Goal: Transaction & Acquisition: Purchase product/service

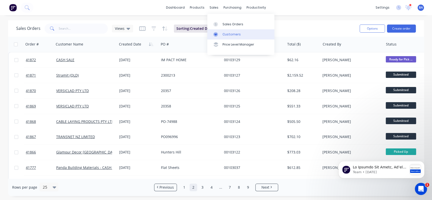
click at [219, 35] on div at bounding box center [217, 34] width 8 height 5
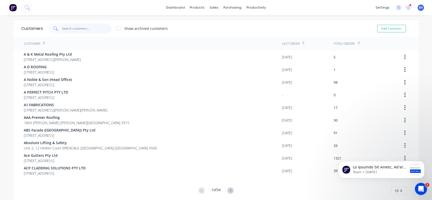
click at [105, 28] on input "text" at bounding box center [86, 29] width 49 height 10
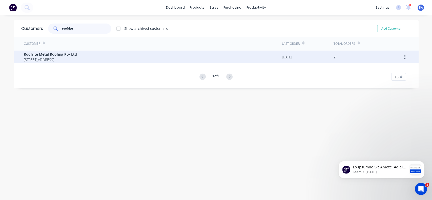
type input "roofrite"
click at [77, 53] on span "Roofrite Metal Roofing Pty Ltd" at bounding box center [50, 54] width 53 height 5
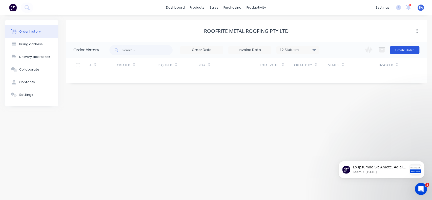
click at [405, 53] on button "Create Order" at bounding box center [404, 50] width 29 height 8
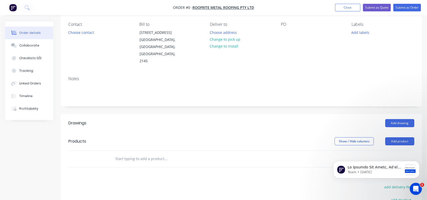
scroll to position [43, 0]
click at [87, 31] on button "Choose contact" at bounding box center [81, 31] width 31 height 7
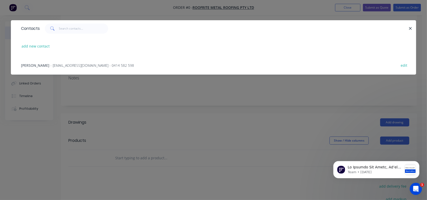
click at [31, 63] on span "[PERSON_NAME]" at bounding box center [35, 65] width 28 height 5
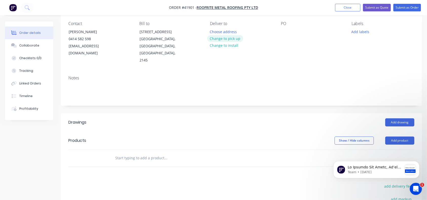
click at [231, 37] on button "Change to pick up" at bounding box center [225, 38] width 36 height 7
click at [399, 118] on button "Add drawing" at bounding box center [399, 122] width 29 height 8
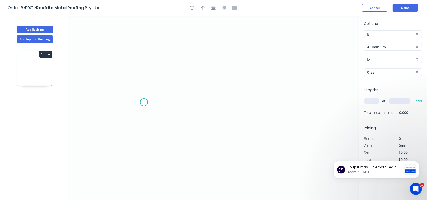
click at [144, 103] on icon "0" at bounding box center [213, 108] width 290 height 185
click at [144, 89] on icon "0" at bounding box center [213, 108] width 290 height 185
click at [260, 90] on icon "0 ?" at bounding box center [213, 108] width 290 height 185
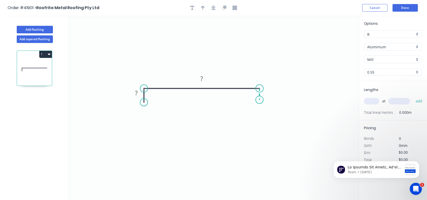
click at [259, 100] on icon "0 ? ?" at bounding box center [213, 108] width 290 height 185
click at [259, 100] on circle at bounding box center [260, 100] width 8 height 8
click at [140, 92] on rect at bounding box center [136, 93] width 10 height 7
click at [390, 33] on input "B" at bounding box center [390, 34] width 47 height 5
type input "$7.93"
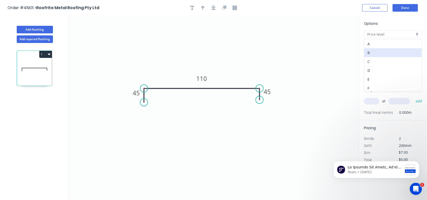
click at [374, 60] on div "C" at bounding box center [392, 61] width 57 height 9
type input "C"
click at [418, 34] on div "C" at bounding box center [393, 34] width 58 height 8
click at [370, 84] on div "F" at bounding box center [392, 88] width 57 height 9
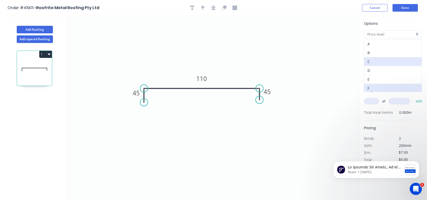
type input "F"
click at [395, 46] on input "Aluminium" at bounding box center [390, 46] width 47 height 5
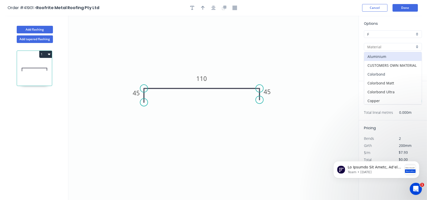
click at [385, 74] on div "Colorbond" at bounding box center [392, 74] width 57 height 9
type input "Colorbond"
type input "Basalt"
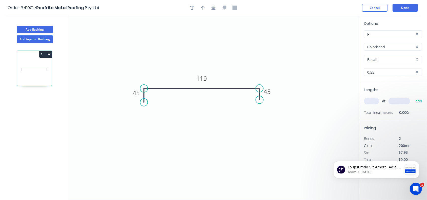
click at [393, 58] on input "Basalt" at bounding box center [390, 59] width 47 height 5
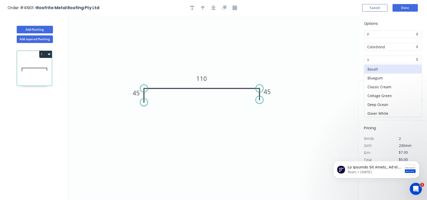
type input "sh"
type input "$6.15"
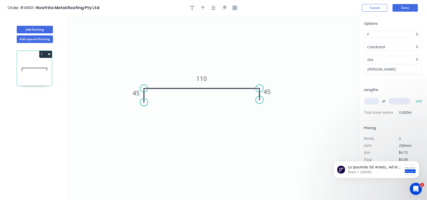
click at [378, 68] on div "[PERSON_NAME]" at bounding box center [392, 69] width 57 height 9
type input "[PERSON_NAME]"
click at [368, 98] on input "text" at bounding box center [371, 101] width 15 height 7
type input "6"
type input "6500"
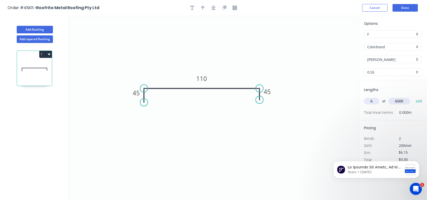
click at [413, 97] on button "add" at bounding box center [419, 101] width 12 height 9
type input "$239.85"
type input "6"
type input "8000"
click at [413, 97] on button "add" at bounding box center [419, 101] width 12 height 9
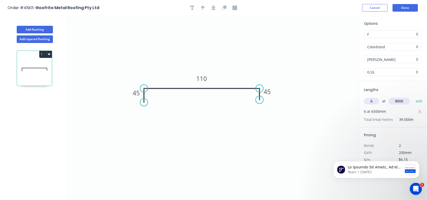
type input "$535.05"
type input "4"
type input "6500"
click at [413, 97] on button "add" at bounding box center [419, 101] width 12 height 9
type input "$694.95"
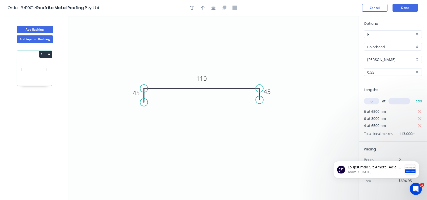
type input "6"
type input "8000"
click at [413, 97] on button "add" at bounding box center [419, 101] width 12 height 9
type input "$990.15"
click at [415, 5] on button "Done" at bounding box center [404, 8] width 25 height 8
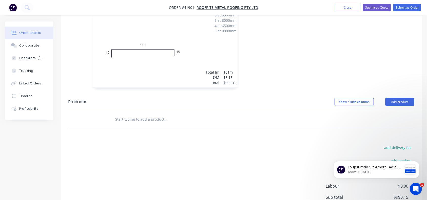
scroll to position [172, 0]
click at [397, 97] on button "Add product" at bounding box center [399, 101] width 29 height 8
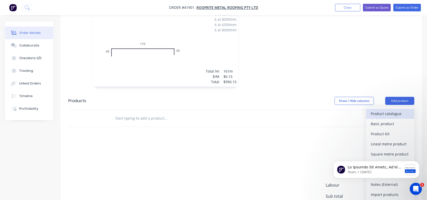
click at [380, 110] on div "Product catalogue" at bounding box center [390, 113] width 39 height 7
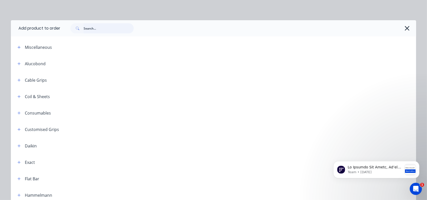
click at [98, 30] on input "text" at bounding box center [109, 28] width 50 height 10
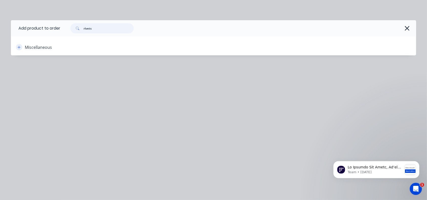
type input "rivets"
click at [17, 46] on button "button" at bounding box center [19, 47] width 6 height 6
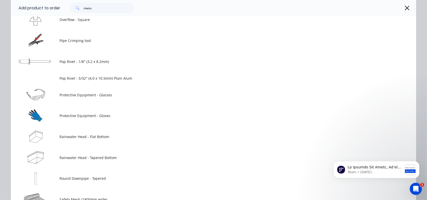
scroll to position [863, 0]
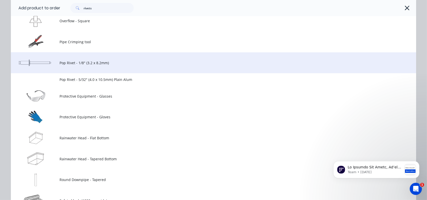
click at [89, 60] on span "Pop Rivet - 1/8" (3.2 x 8.2mm)" at bounding box center [202, 62] width 285 height 5
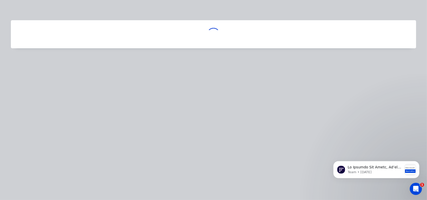
scroll to position [0, 0]
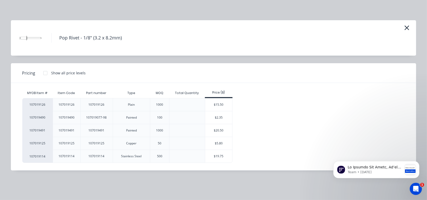
click at [43, 74] on div at bounding box center [45, 73] width 10 height 10
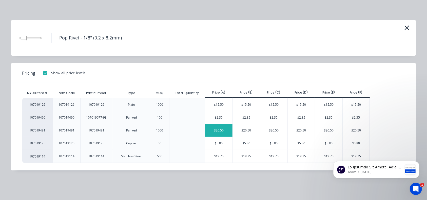
click at [215, 132] on div "$20.50" at bounding box center [218, 130] width 27 height 13
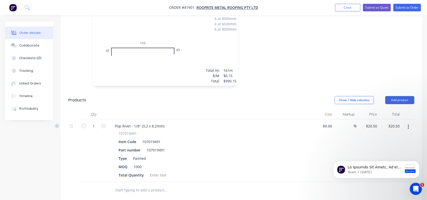
scroll to position [172, 0]
click at [411, 123] on button "button" at bounding box center [408, 127] width 12 height 9
click at [387, 136] on button "Edit" at bounding box center [390, 141] width 48 height 10
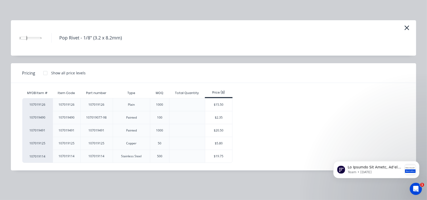
click at [44, 75] on div at bounding box center [45, 73] width 10 height 10
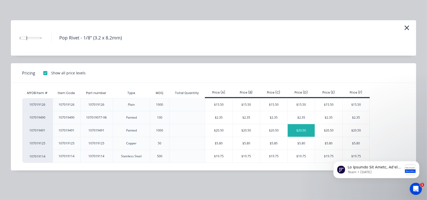
click at [306, 131] on div "$20.50" at bounding box center [301, 130] width 27 height 13
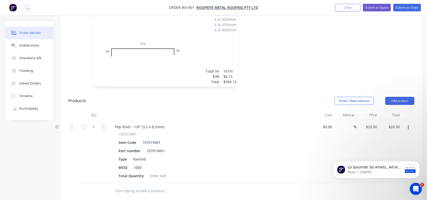
scroll to position [0, 0]
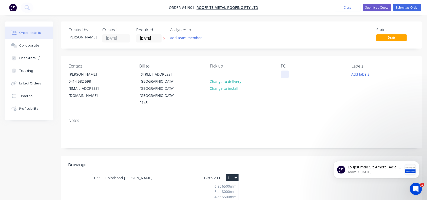
click at [284, 74] on div at bounding box center [285, 74] width 8 height 7
click at [381, 5] on button "Submit as Quote" at bounding box center [377, 8] width 28 height 8
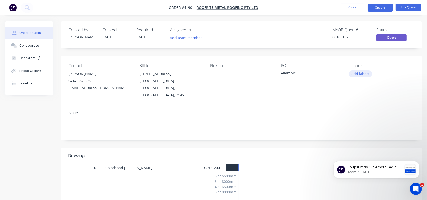
click at [359, 75] on button "Add labels" at bounding box center [360, 73] width 23 height 7
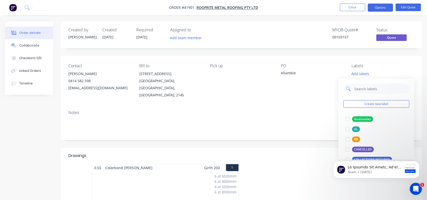
click at [367, 92] on input "text" at bounding box center [380, 89] width 53 height 10
type input "ra"
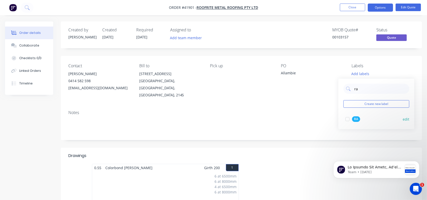
click at [346, 120] on div at bounding box center [347, 119] width 10 height 10
click at [385, 9] on button "Options" at bounding box center [380, 8] width 25 height 8
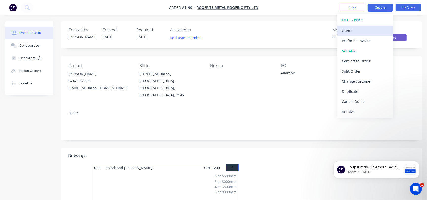
click at [368, 30] on div "Quote" at bounding box center [365, 30] width 47 height 7
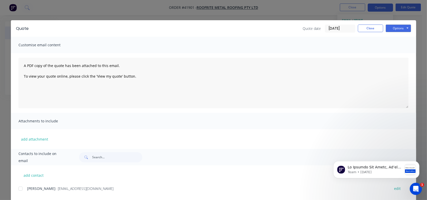
scroll to position [11, 0]
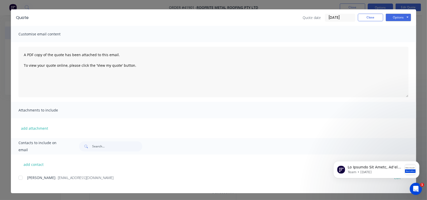
click at [18, 177] on div at bounding box center [20, 178] width 10 height 10
click at [397, 16] on button "Options" at bounding box center [398, 18] width 25 height 8
click at [391, 43] on button "Email" at bounding box center [402, 43] width 32 height 8
click at [369, 19] on button "Close" at bounding box center [370, 18] width 25 height 8
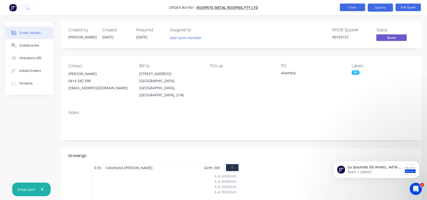
click at [353, 7] on button "Close" at bounding box center [352, 8] width 25 height 8
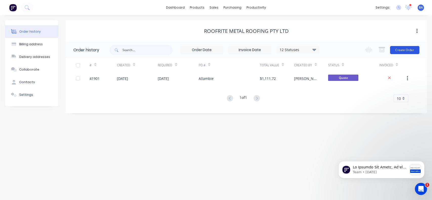
click at [404, 48] on button "Create Order" at bounding box center [404, 50] width 29 height 8
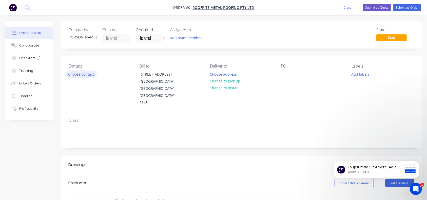
click at [67, 73] on button "Choose contact" at bounding box center [81, 74] width 31 height 7
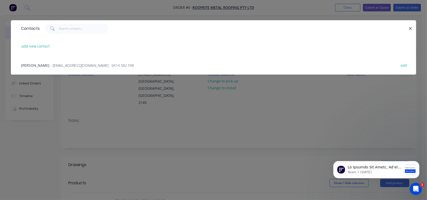
click at [82, 64] on span "- [EMAIL_ADDRESS][DOMAIN_NAME] - 0414 582 598" at bounding box center [92, 65] width 84 height 5
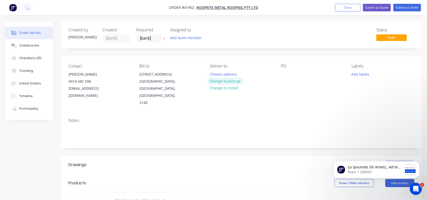
click at [225, 80] on button "Change to pick up" at bounding box center [225, 81] width 36 height 7
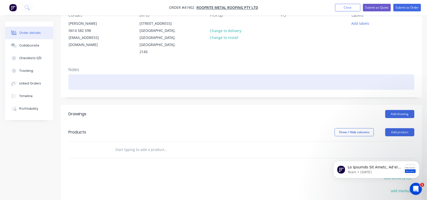
scroll to position [52, 0]
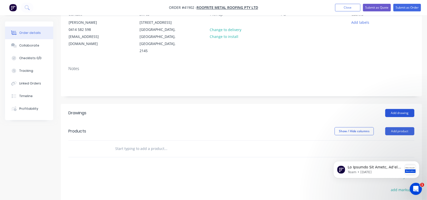
click at [408, 109] on button "Add drawing" at bounding box center [399, 113] width 29 height 8
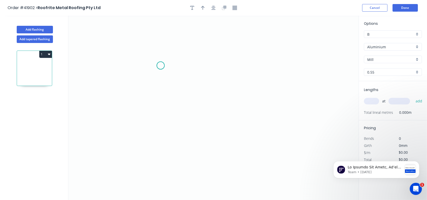
click at [161, 66] on icon "0" at bounding box center [213, 108] width 290 height 185
click at [162, 93] on icon "0" at bounding box center [213, 108] width 290 height 185
click at [211, 90] on icon "0 ?" at bounding box center [213, 108] width 290 height 185
click at [210, 102] on icon "0 ? ?" at bounding box center [213, 108] width 290 height 185
click at [210, 102] on circle at bounding box center [211, 102] width 8 height 8
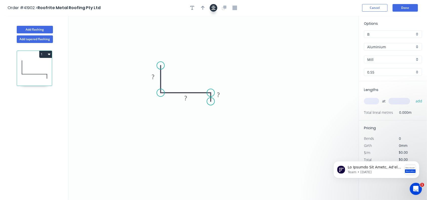
click at [214, 6] on icon "button" at bounding box center [213, 8] width 4 height 4
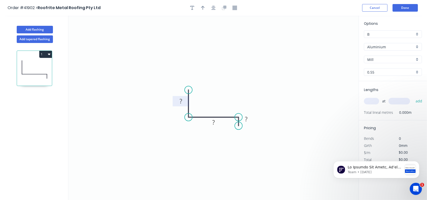
click at [184, 103] on rect at bounding box center [181, 101] width 10 height 7
click at [402, 32] on input "B" at bounding box center [390, 34] width 47 height 5
type input "$21.67"
click at [366, 84] on div "F" at bounding box center [392, 88] width 57 height 9
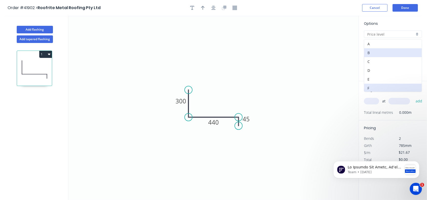
type input "F"
click at [392, 46] on input "Aluminium" at bounding box center [390, 46] width 47 height 5
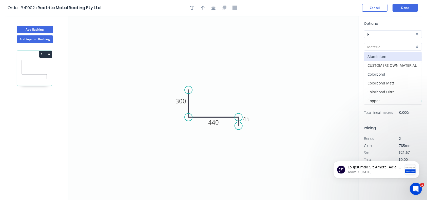
click at [379, 73] on div "Colorbond" at bounding box center [392, 74] width 57 height 9
type input "Colorbond"
type input "Basalt"
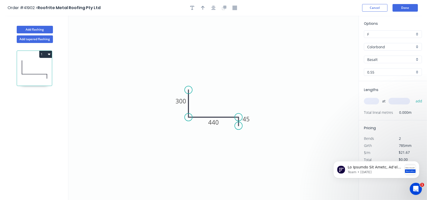
type input "$17.96"
click at [203, 92] on icon "0 300 440 45" at bounding box center [213, 108] width 290 height 185
click at [397, 61] on input "Basalt" at bounding box center [390, 59] width 47 height 5
click at [392, 69] on div "[PERSON_NAME]" at bounding box center [392, 69] width 57 height 9
type input "[PERSON_NAME]"
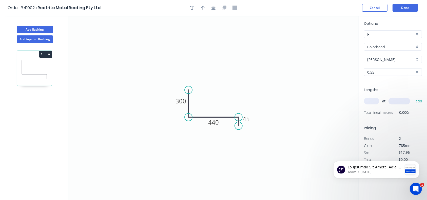
click at [370, 102] on input "text" at bounding box center [371, 101] width 15 height 7
type input "3"
type input "1200"
click at [413, 97] on button "add" at bounding box center [419, 101] width 12 height 9
type input "$64.66"
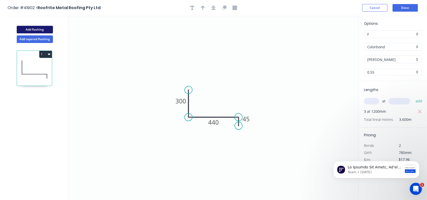
click at [36, 29] on button "Add flashing" at bounding box center [35, 30] width 36 height 8
type input "B"
type input "$0.00"
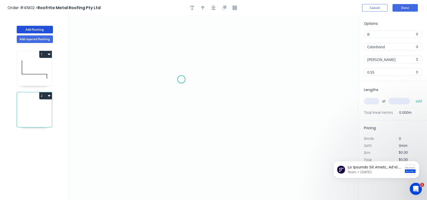
click at [182, 79] on icon "0" at bounding box center [213, 108] width 290 height 185
click at [182, 112] on icon "0" at bounding box center [213, 108] width 290 height 185
click at [205, 113] on icon "0 ?" at bounding box center [213, 108] width 290 height 185
click at [205, 113] on circle at bounding box center [205, 112] width 8 height 8
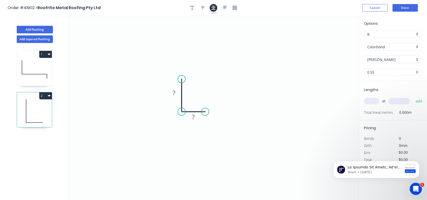
click at [215, 7] on icon "button" at bounding box center [213, 8] width 4 height 5
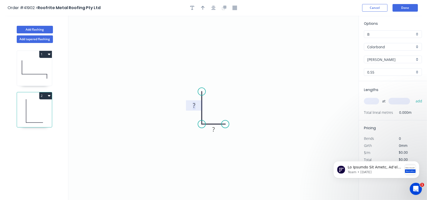
click at [196, 108] on rect at bounding box center [194, 106] width 10 height 7
click at [295, 68] on icon "0 100 50" at bounding box center [213, 108] width 290 height 185
type input "$7.19"
click at [383, 37] on div "B" at bounding box center [393, 34] width 58 height 8
click at [369, 86] on div "F" at bounding box center [392, 88] width 57 height 9
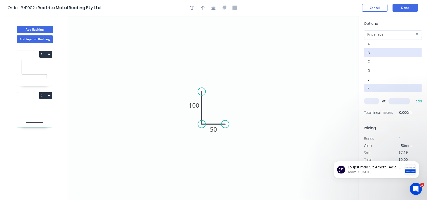
type input "F"
type input "$6.15"
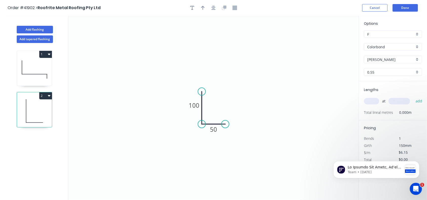
click at [374, 102] on input "text" at bounding box center [371, 101] width 15 height 7
type input "2"
type input "1800"
click at [413, 97] on button "add" at bounding box center [419, 101] width 12 height 9
click at [51, 95] on button "2" at bounding box center [45, 95] width 13 height 7
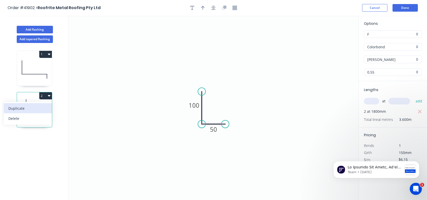
click at [34, 110] on div "Duplicate" at bounding box center [27, 108] width 39 height 7
type input "$0.00"
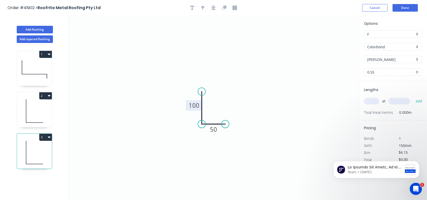
click at [194, 108] on tspan "100" at bounding box center [194, 106] width 11 height 8
drag, startPoint x: 226, startPoint y: 125, endPoint x: 255, endPoint y: 126, distance: 29.1
click at [255, 126] on circle at bounding box center [255, 125] width 8 height 8
click at [255, 133] on icon "0 260 50" at bounding box center [213, 108] width 290 height 185
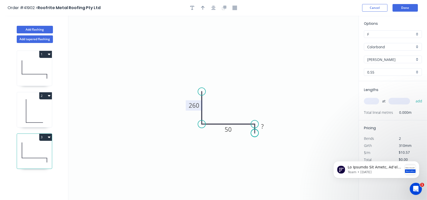
click at [255, 133] on circle at bounding box center [255, 134] width 8 height 8
click at [230, 129] on tspan "50" at bounding box center [228, 129] width 7 height 8
type input "$17.96"
click at [370, 101] on input "text" at bounding box center [371, 101] width 15 height 7
type input "1"
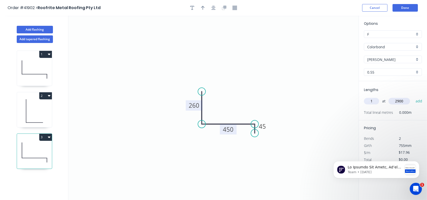
type input "2900"
click at [413, 97] on button "add" at bounding box center [419, 101] width 12 height 9
type input "$52.08"
click at [36, 28] on button "Add flashing" at bounding box center [35, 30] width 36 height 8
type input "B"
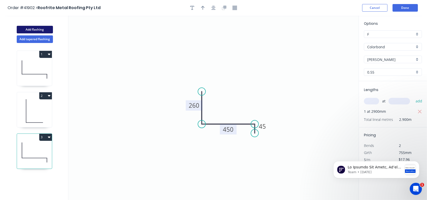
type input "$0.00"
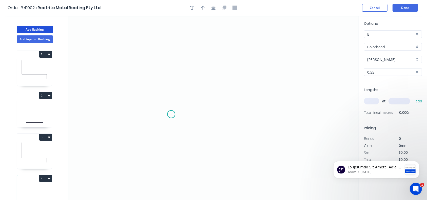
click at [171, 114] on icon "0" at bounding box center [213, 108] width 290 height 185
click at [174, 74] on icon "0" at bounding box center [213, 108] width 290 height 185
click at [251, 82] on icon "0 ?" at bounding box center [213, 108] width 290 height 185
click at [251, 81] on circle at bounding box center [251, 82] width 8 height 8
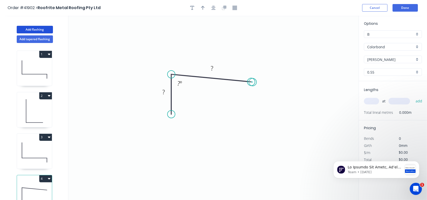
click at [253, 82] on circle at bounding box center [251, 82] width 8 height 8
drag, startPoint x: 250, startPoint y: 82, endPoint x: 250, endPoint y: 78, distance: 4.3
click at [250, 78] on circle at bounding box center [250, 75] width 8 height 8
click at [251, 74] on circle at bounding box center [250, 75] width 8 height 8
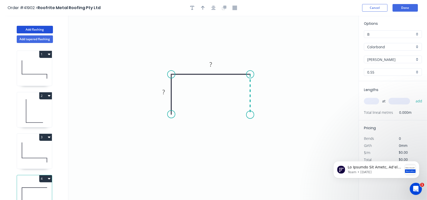
click at [251, 115] on icon "0 ? ?" at bounding box center [213, 108] width 290 height 185
click at [244, 123] on icon "0 ? ? ?" at bounding box center [213, 108] width 290 height 185
click at [244, 123] on circle at bounding box center [244, 123] width 8 height 8
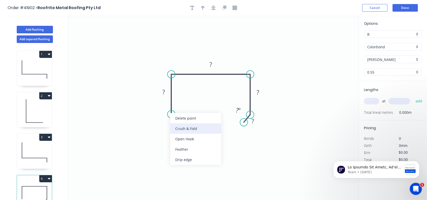
click at [202, 129] on div "Crush & Fold" at bounding box center [195, 129] width 51 height 10
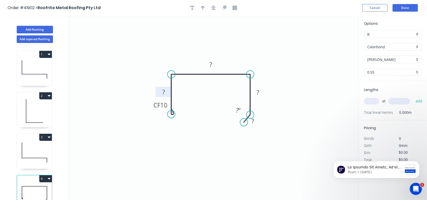
click at [165, 91] on rect at bounding box center [163, 92] width 10 height 7
click at [182, 92] on div "Show angle" at bounding box center [199, 92] width 51 height 10
click at [180, 81] on tspan "º" at bounding box center [181, 83] width 2 height 8
drag, startPoint x: 171, startPoint y: 75, endPoint x: 174, endPoint y: 80, distance: 5.1
click at [174, 80] on g "80 º" at bounding box center [177, 79] width 21 height 17
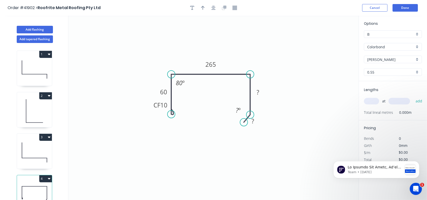
click at [207, 36] on icon "0 CF 10 60 265 ? ? 80 º ? º" at bounding box center [213, 108] width 290 height 185
click at [260, 92] on rect at bounding box center [258, 92] width 10 height 7
click at [254, 108] on div "Delete point" at bounding box center [264, 112] width 51 height 10
click at [249, 74] on circle at bounding box center [250, 75] width 8 height 8
click at [250, 111] on icon "0 CF 10 60 265 80 º" at bounding box center [213, 108] width 290 height 185
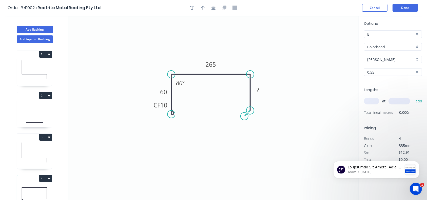
click at [244, 117] on icon "0 CF 10 60 265 ? 80 º" at bounding box center [213, 108] width 290 height 185
drag, startPoint x: 251, startPoint y: 109, endPoint x: 251, endPoint y: 113, distance: 4.1
click at [251, 113] on circle at bounding box center [250, 114] width 8 height 8
drag, startPoint x: 245, startPoint y: 117, endPoint x: 244, endPoint y: 120, distance: 3.1
click at [244, 120] on circle at bounding box center [244, 120] width 8 height 8
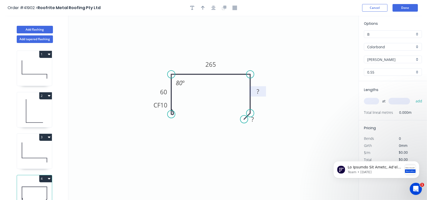
click at [260, 92] on rect at bounding box center [258, 91] width 10 height 7
click at [255, 117] on rect at bounding box center [252, 119] width 10 height 7
click at [308, 74] on icon "0 CF 10 60 265 90 10 80 º" at bounding box center [213, 108] width 290 height 185
type input "$15.57"
click at [387, 38] on div "Options B B Colorbond Colorbond Colorbond Matt Colorbond Ultra Shale Grey Shale…" at bounding box center [393, 51] width 68 height 61
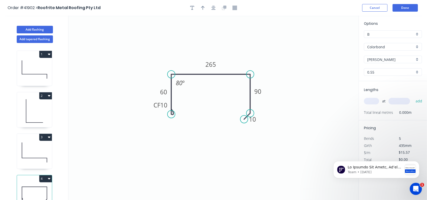
click at [392, 32] on input "B" at bounding box center [390, 34] width 47 height 5
click at [369, 86] on div "F" at bounding box center [392, 88] width 57 height 9
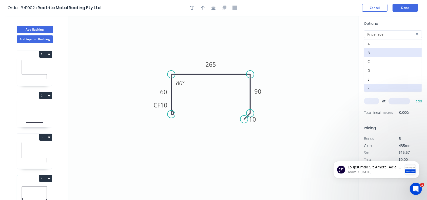
type input "F"
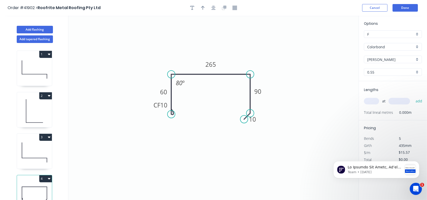
type input "$13.37"
click at [377, 102] on input "text" at bounding box center [371, 101] width 15 height 7
type input "1"
type input "1300"
click at [413, 97] on button "add" at bounding box center [419, 101] width 12 height 9
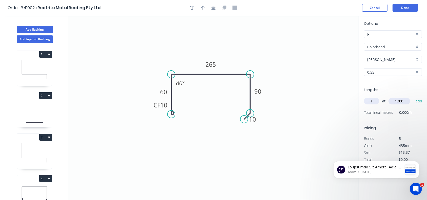
type input "$17.38"
click at [36, 28] on button "Add flashing" at bounding box center [35, 30] width 36 height 8
type input "B"
type input "$0.00"
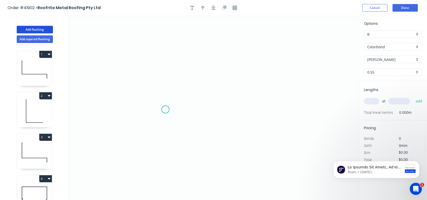
click at [165, 110] on icon "0" at bounding box center [213, 108] width 290 height 185
click at [165, 92] on icon "0" at bounding box center [213, 108] width 290 height 185
click at [266, 92] on icon "0 ?" at bounding box center [213, 108] width 290 height 185
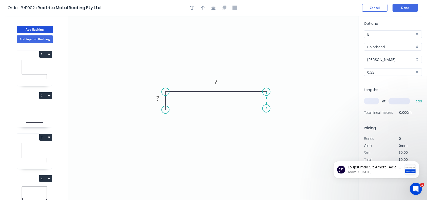
click at [267, 109] on icon "0 ? ?" at bounding box center [213, 108] width 290 height 185
click at [160, 98] on rect at bounding box center [158, 98] width 10 height 7
click at [381, 36] on input "B" at bounding box center [390, 34] width 47 height 5
type input "$22.70"
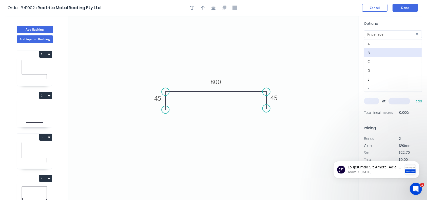
click at [371, 87] on div "F" at bounding box center [392, 88] width 57 height 9
type input "F"
type input "$19.58"
click at [371, 100] on input "text" at bounding box center [371, 101] width 15 height 7
type input "1"
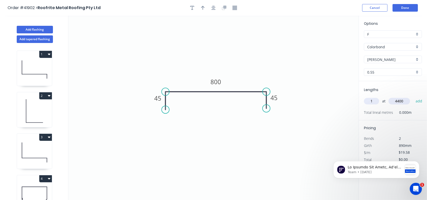
type input "4400"
click at [413, 97] on button "add" at bounding box center [419, 101] width 12 height 9
type input "$86.15"
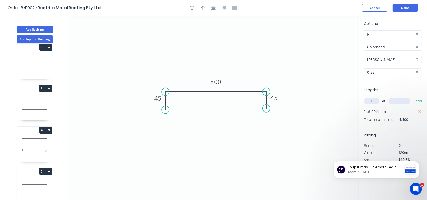
type input "1"
type input "4400"
click at [413, 97] on button "add" at bounding box center [419, 101] width 12 height 9
type input "$172.30"
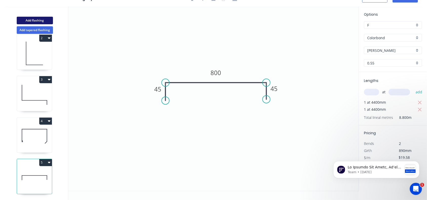
click at [44, 21] on button "Add flashing" at bounding box center [35, 21] width 36 height 8
type input "B"
type input "$0.00"
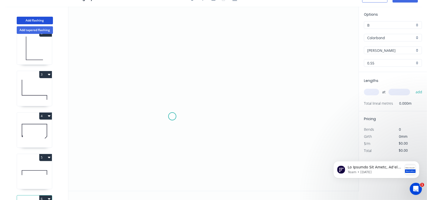
click at [172, 116] on icon "0" at bounding box center [213, 99] width 290 height 185
click at [175, 85] on icon "0" at bounding box center [213, 99] width 290 height 185
click at [230, 88] on icon "0 ?" at bounding box center [213, 99] width 290 height 185
click at [230, 117] on icon "0 ? ?" at bounding box center [213, 99] width 290 height 185
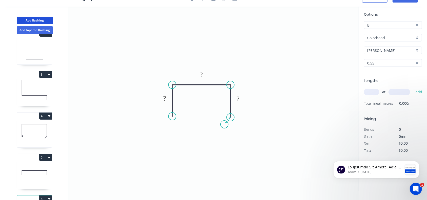
click at [224, 125] on icon "0 ? ? ?" at bounding box center [213, 99] width 290 height 185
click at [224, 125] on circle at bounding box center [225, 125] width 8 height 8
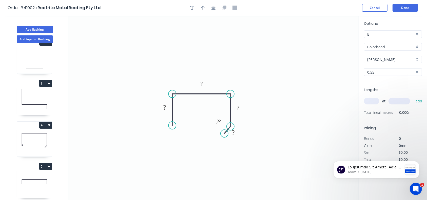
click at [213, 12] on header "Order #41902 > Roofrite Metal Roofing Pty Ltd Cancel Done" at bounding box center [213, 8] width 427 height 16
click at [215, 4] on header "Order #41902 > Roofrite Metal Roofing Pty Ltd Cancel Done" at bounding box center [213, 8] width 427 height 16
click at [214, 9] on icon "button" at bounding box center [213, 8] width 4 height 4
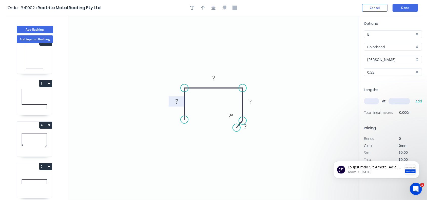
click at [180, 106] on rect at bounding box center [177, 101] width 16 height 10
click at [180, 99] on rect at bounding box center [177, 101] width 10 height 7
click at [243, 127] on div "Hide angle" at bounding box center [254, 129] width 51 height 10
type input "$15.00"
click at [385, 34] on input "B" at bounding box center [390, 34] width 47 height 5
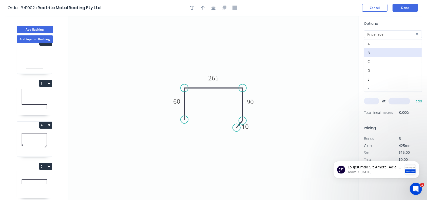
click at [371, 86] on div "F" at bounding box center [392, 88] width 57 height 9
type input "F"
type input "$12.88"
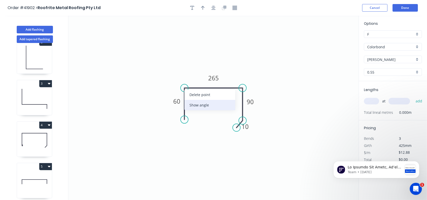
click at [202, 103] on div "Show angle" at bounding box center [209, 105] width 51 height 10
click at [198, 97] on rect at bounding box center [193, 96] width 10 height 7
click at [313, 60] on icon "0 60 265 90 10 80 º" at bounding box center [213, 108] width 290 height 185
click at [375, 102] on input "text" at bounding box center [371, 101] width 15 height 7
type input "1"
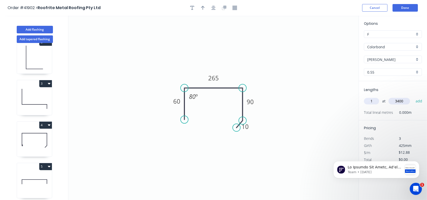
type input "3400"
click at [413, 97] on button "add" at bounding box center [419, 101] width 12 height 9
type input "$43.79"
type input "1"
type input "1400"
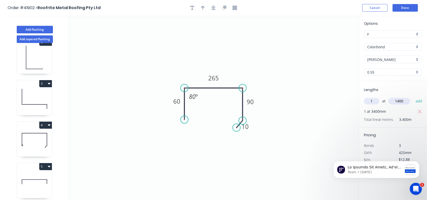
click at [413, 97] on button "add" at bounding box center [419, 101] width 12 height 9
type input "$61.82"
click at [41, 29] on button "Add flashing" at bounding box center [35, 30] width 36 height 8
type input "B"
type input "$0.00"
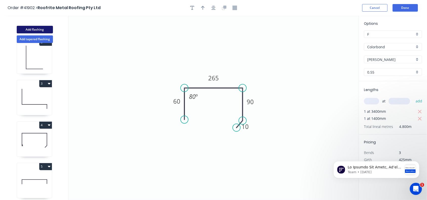
type input "$0.00"
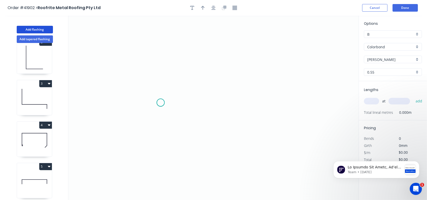
click at [161, 103] on icon "0" at bounding box center [213, 108] width 290 height 185
click at [161, 92] on icon "0" at bounding box center [213, 108] width 290 height 185
click at [252, 94] on icon "0 ?" at bounding box center [213, 108] width 290 height 185
click at [253, 103] on icon "0 ? ?" at bounding box center [213, 108] width 290 height 185
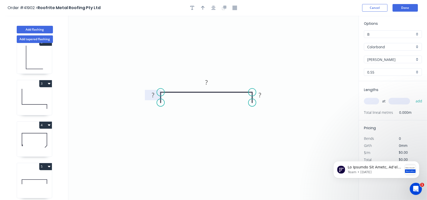
click at [154, 96] on tspan "?" at bounding box center [153, 95] width 3 height 8
type input "$20.81"
click at [372, 100] on input "text" at bounding box center [371, 101] width 15 height 7
type input "1"
type input "4300"
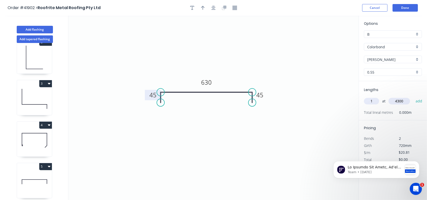
click at [385, 34] on input "B" at bounding box center [390, 34] width 47 height 5
click at [375, 86] on div "F" at bounding box center [392, 88] width 57 height 9
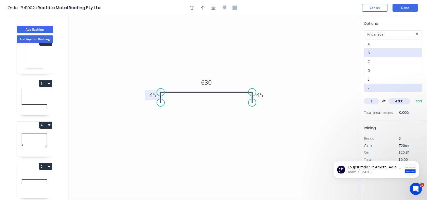
type input "F"
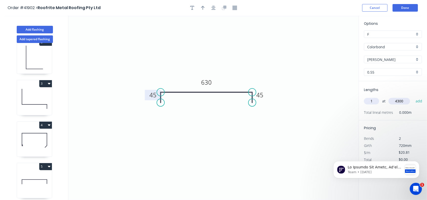
type input "$17.96"
click at [405, 101] on input "4300" at bounding box center [399, 101] width 22 height 7
click at [413, 97] on button "add" at bounding box center [419, 101] width 12 height 9
type input "$77.23"
click at [39, 29] on button "Add flashing" at bounding box center [35, 30] width 36 height 8
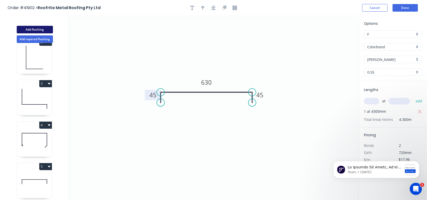
type input "B"
type input "$0.00"
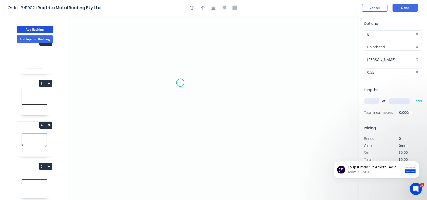
click at [180, 83] on icon "0" at bounding box center [213, 108] width 290 height 185
click at [181, 116] on icon "0" at bounding box center [213, 108] width 290 height 185
click at [234, 115] on icon "0 ?" at bounding box center [213, 108] width 290 height 185
click at [233, 129] on icon "0 ? ?" at bounding box center [213, 108] width 290 height 185
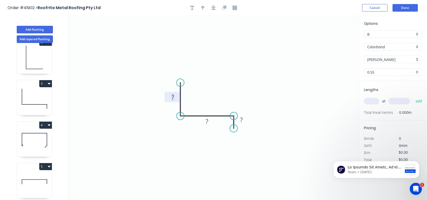
click at [174, 97] on tspan "?" at bounding box center [172, 97] width 3 height 8
click at [375, 33] on input "B" at bounding box center [390, 34] width 47 height 5
type input "$18.95"
click at [369, 85] on div "F" at bounding box center [392, 88] width 57 height 9
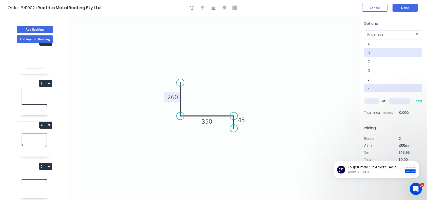
type input "F"
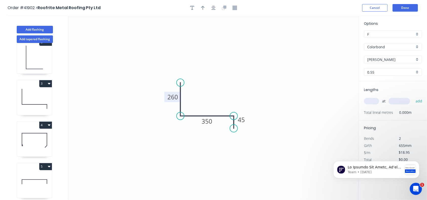
type input "$16.33"
click at [373, 103] on input "text" at bounding box center [371, 101] width 15 height 7
type input "1"
type input "2900"
click at [413, 97] on button "add" at bounding box center [419, 101] width 12 height 9
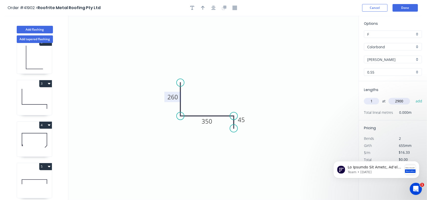
type input "$47.36"
click at [43, 29] on button "Add flashing" at bounding box center [35, 30] width 36 height 8
type input "B"
type input "$0.00"
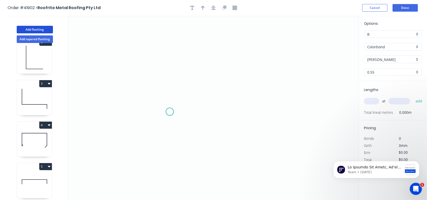
click at [169, 112] on icon "0" at bounding box center [213, 108] width 290 height 185
click at [169, 88] on icon "0" at bounding box center [213, 108] width 290 height 185
click at [230, 93] on icon "0 ?" at bounding box center [213, 108] width 290 height 185
click at [231, 113] on icon "0 ? ?" at bounding box center [213, 108] width 290 height 185
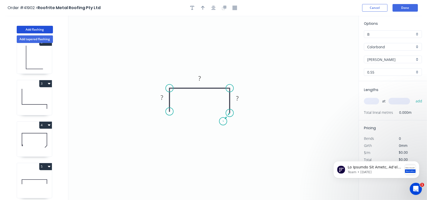
click at [223, 122] on icon "0 ? ? ?" at bounding box center [213, 108] width 290 height 185
click at [164, 100] on rect at bounding box center [162, 97] width 10 height 7
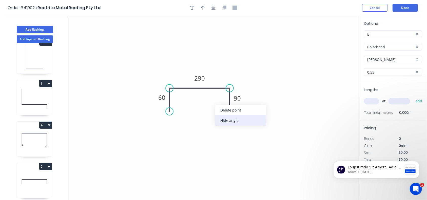
click at [232, 124] on div "Hide angle" at bounding box center [240, 120] width 51 height 10
type input "$15.00"
click at [375, 101] on input "text" at bounding box center [371, 101] width 15 height 7
type input "1"
type input "3100"
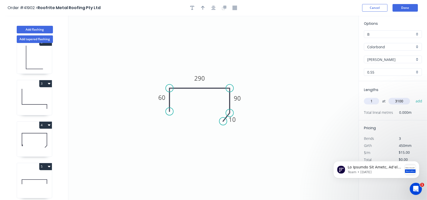
click at [413, 97] on button "add" at bounding box center [419, 101] width 12 height 9
type input "$46.50"
type input "1"
type input "4500"
click at [413, 97] on button "add" at bounding box center [419, 101] width 12 height 9
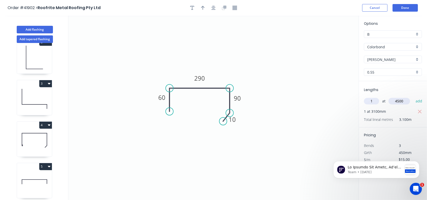
type input "$114.00"
click at [47, 30] on button "Add flashing" at bounding box center [35, 30] width 36 height 8
type input "$0.00"
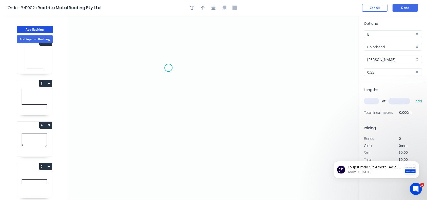
click at [168, 68] on icon "0" at bounding box center [213, 108] width 290 height 185
click at [168, 103] on icon "0" at bounding box center [213, 108] width 290 height 185
click at [228, 100] on icon "0 ?" at bounding box center [213, 108] width 290 height 185
click at [227, 109] on icon "0 ? ?" at bounding box center [213, 108] width 290 height 185
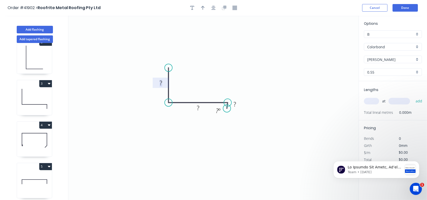
click at [161, 82] on tspan "?" at bounding box center [161, 83] width 3 height 8
click at [228, 114] on circle at bounding box center [228, 114] width 8 height 8
type input "$20.81"
click at [392, 33] on input "B" at bounding box center [390, 34] width 47 height 5
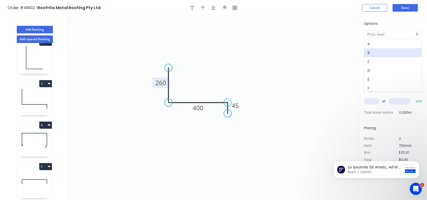
click at [371, 85] on div "F" at bounding box center [392, 88] width 57 height 9
type input "F"
type input "$17.96"
click at [373, 102] on input "text" at bounding box center [371, 101] width 15 height 7
type input "1"
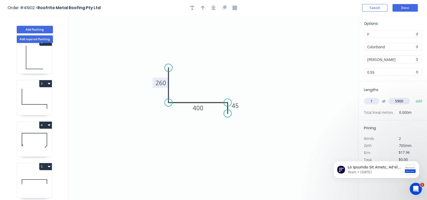
type input "5900"
click at [413, 97] on button "add" at bounding box center [419, 101] width 12 height 9
type input "$105.96"
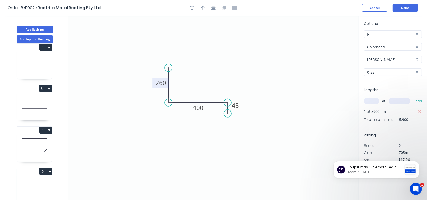
scroll to position [261, 0]
click at [39, 142] on icon at bounding box center [34, 145] width 35 height 32
type input "B"
type input "$15.00"
type input "$114.00"
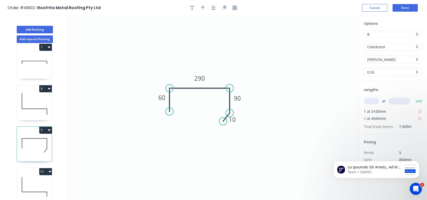
click at [376, 36] on input "B" at bounding box center [390, 34] width 47 height 5
click at [373, 84] on div "F" at bounding box center [392, 88] width 57 height 9
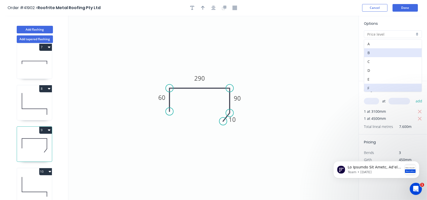
type input "F"
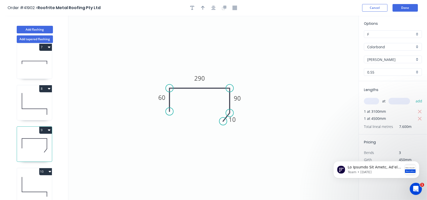
type input "$12.88"
type input "$97.89"
click at [37, 92] on icon at bounding box center [34, 104] width 35 height 32
type input "$16.33"
type input "$47.36"
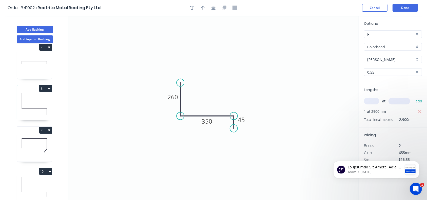
scroll to position [9, 0]
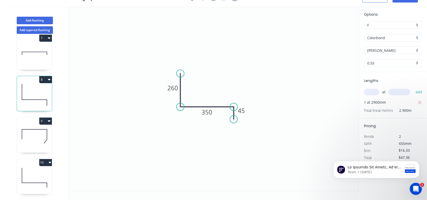
click at [30, 162] on icon at bounding box center [34, 178] width 35 height 32
type input "$17.96"
type input "$105.96"
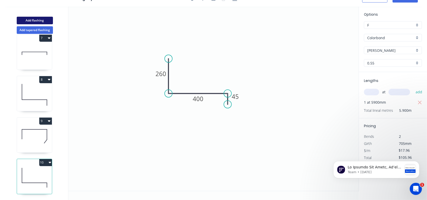
click at [36, 17] on button "Add flashing" at bounding box center [35, 21] width 36 height 8
type input "B"
type input "$0.00"
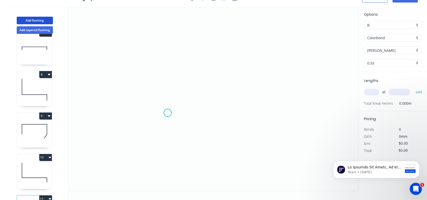
click at [167, 113] on icon "0" at bounding box center [213, 99] width 290 height 185
click at [169, 79] on icon "0" at bounding box center [213, 99] width 290 height 185
click at [233, 80] on icon "0 ?" at bounding box center [213, 99] width 290 height 185
click at [233, 108] on icon "0 ? ?" at bounding box center [213, 99] width 290 height 185
click at [228, 115] on icon "0 ? ? ?" at bounding box center [213, 99] width 290 height 185
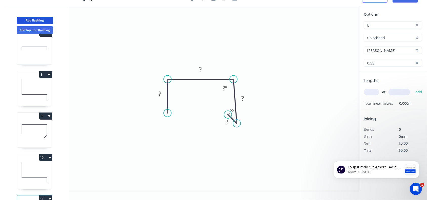
drag, startPoint x: 235, startPoint y: 107, endPoint x: 237, endPoint y: 123, distance: 15.5
click at [237, 123] on circle at bounding box center [237, 124] width 8 height 8
drag, startPoint x: 230, startPoint y: 116, endPoint x: 229, endPoint y: 127, distance: 10.2
click at [229, 127] on circle at bounding box center [229, 127] width 8 height 8
drag, startPoint x: 239, startPoint y: 122, endPoint x: 235, endPoint y: 120, distance: 4.3
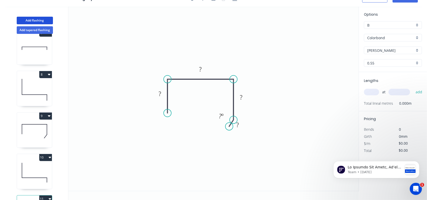
click at [235, 120] on circle at bounding box center [234, 120] width 8 height 8
drag, startPoint x: 230, startPoint y: 127, endPoint x: 227, endPoint y: 126, distance: 3.4
click at [227, 126] on circle at bounding box center [227, 127] width 8 height 8
drag, startPoint x: 161, startPoint y: 94, endPoint x: 157, endPoint y: 95, distance: 4.4
click at [157, 95] on rect at bounding box center [160, 94] width 10 height 7
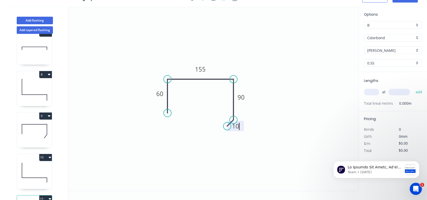
click at [411, 25] on input "B" at bounding box center [390, 25] width 47 height 5
type input "$12.61"
click at [373, 77] on div "F" at bounding box center [392, 79] width 57 height 9
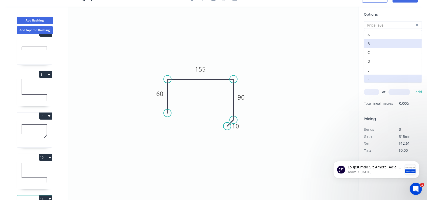
type input "F"
type input "$10.82"
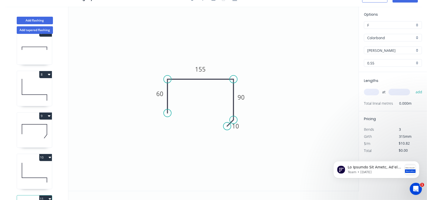
click at [372, 90] on input "text" at bounding box center [371, 92] width 15 height 7
type input "1"
type input "5600"
click at [413, 88] on button "add" at bounding box center [419, 92] width 12 height 9
type input "$60.59"
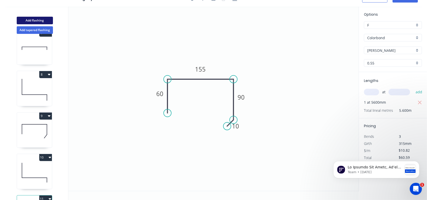
click at [37, 22] on button "Add flashing" at bounding box center [35, 21] width 36 height 8
type input "B"
type input "$0.00"
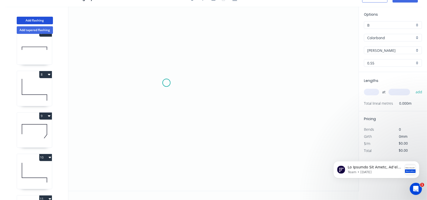
click at [166, 83] on icon "0" at bounding box center [213, 99] width 290 height 185
click at [168, 104] on icon "0" at bounding box center [213, 99] width 290 height 185
click at [259, 109] on icon "0 ?" at bounding box center [213, 99] width 290 height 185
click at [169, 80] on circle at bounding box center [168, 80] width 8 height 8
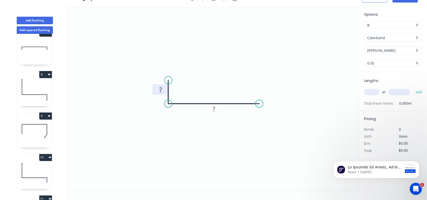
click at [162, 88] on rect at bounding box center [160, 90] width 10 height 7
click at [378, 26] on input "B" at bounding box center [390, 25] width 47 height 5
type input "$28.32"
click at [373, 81] on div "F" at bounding box center [392, 79] width 57 height 9
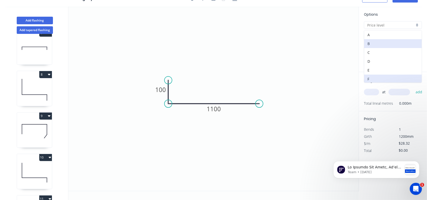
type input "F"
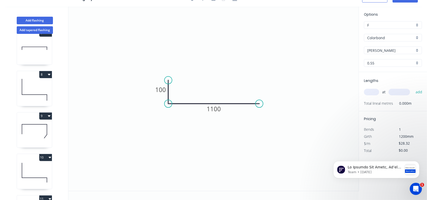
type input "$24.49"
click at [366, 93] on input "text" at bounding box center [371, 92] width 15 height 7
type input "1"
type input "2200"
click at [413, 88] on button "add" at bounding box center [419, 92] width 12 height 9
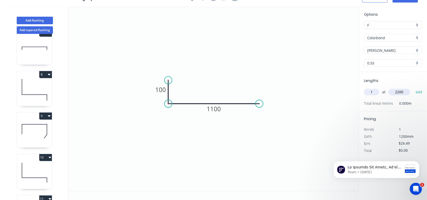
type input "$53.88"
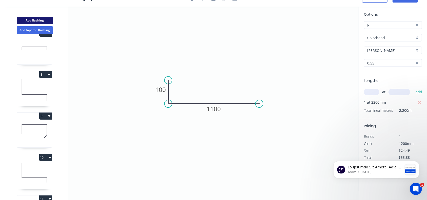
click at [41, 19] on button "Add flashing" at bounding box center [35, 21] width 36 height 8
type input "B"
type input "$0.00"
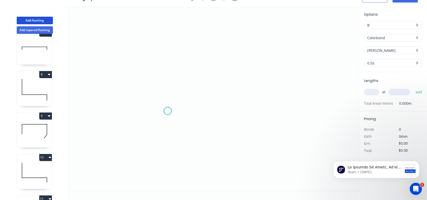
click at [168, 111] on icon "0" at bounding box center [213, 99] width 290 height 185
click at [168, 82] on icon "0" at bounding box center [213, 99] width 290 height 185
click at [237, 85] on icon "0 ?" at bounding box center [213, 99] width 290 height 185
click at [236, 111] on icon "0 ? ?" at bounding box center [213, 99] width 290 height 185
click at [229, 119] on icon "0 ? ? ?" at bounding box center [213, 99] width 290 height 185
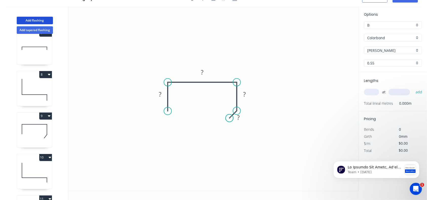
click at [229, 119] on circle at bounding box center [230, 118] width 8 height 8
click at [161, 94] on tspan "?" at bounding box center [160, 94] width 3 height 8
click at [371, 93] on input "text" at bounding box center [371, 92] width 15 height 7
type input "$12.61"
type input "1"
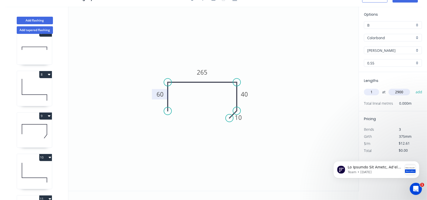
type input "2900"
click at [413, 88] on button "add" at bounding box center [419, 92] width 12 height 9
type input "$36.57"
click at [379, 29] on div "Options B B Colorbond Colorbond Colorbond Matt Colorbond Ultra Shale Grey Shale…" at bounding box center [393, 42] width 68 height 61
click at [382, 25] on input "B" at bounding box center [390, 25] width 47 height 5
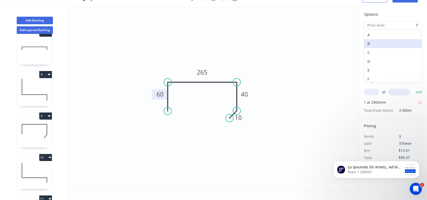
click at [370, 77] on div "F" at bounding box center [392, 79] width 57 height 9
type input "F"
type input "$10.82"
type input "$31.38"
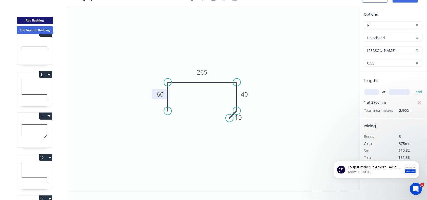
click at [45, 21] on button "Add flashing" at bounding box center [35, 21] width 36 height 8
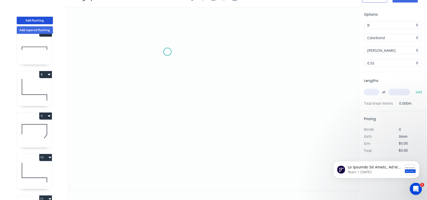
click at [168, 52] on icon "0" at bounding box center [213, 99] width 290 height 185
click at [167, 82] on icon "0" at bounding box center [213, 99] width 290 height 185
click at [244, 82] on icon "0 ?" at bounding box center [213, 99] width 290 height 185
click at [243, 96] on icon "0 ? ?" at bounding box center [213, 99] width 290 height 185
click at [243, 96] on circle at bounding box center [244, 97] width 8 height 8
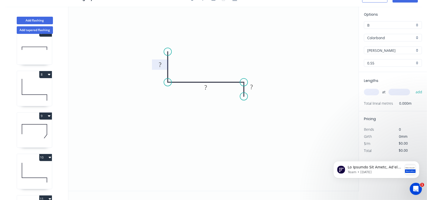
click at [162, 65] on rect at bounding box center [160, 65] width 10 height 7
click at [385, 26] on input "B" at bounding box center [390, 25] width 47 height 5
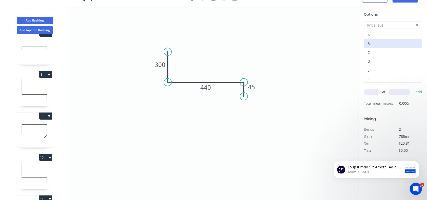
click at [371, 76] on div "F" at bounding box center [392, 79] width 57 height 9
click at [371, 92] on input "text" at bounding box center [371, 92] width 15 height 7
click at [413, 88] on button "add" at bounding box center [419, 92] width 12 height 9
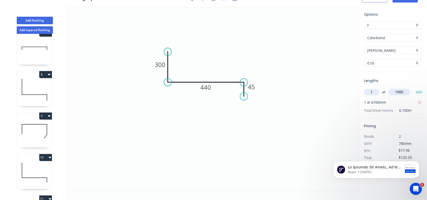
click at [413, 88] on button "add" at bounding box center [419, 92] width 12 height 9
click at [27, 19] on button "Add flashing" at bounding box center [35, 21] width 36 height 8
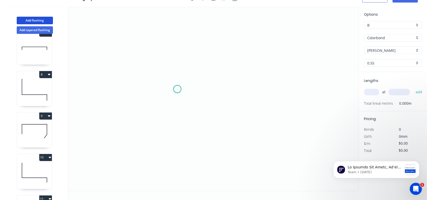
click at [177, 89] on icon "0" at bounding box center [213, 99] width 290 height 185
click at [178, 64] on icon "0" at bounding box center [213, 99] width 290 height 185
click at [245, 64] on icon "0 ?" at bounding box center [213, 99] width 290 height 185
click at [245, 90] on icon "0 ? ?" at bounding box center [213, 99] width 290 height 185
click at [238, 98] on icon "0 ? ? ?" at bounding box center [213, 99] width 290 height 185
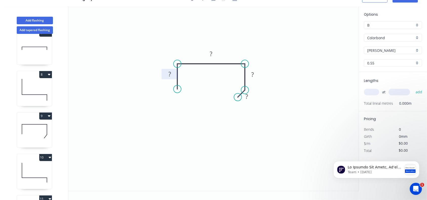
click at [173, 75] on rect at bounding box center [170, 74] width 10 height 7
click at [306, 76] on icon "0 60 270 90 10" at bounding box center [213, 99] width 290 height 185
click at [381, 29] on div "Options B B Colorbond Colorbond Colorbond Matt Colorbond Ultra Shale Grey Shale…" at bounding box center [393, 42] width 68 height 61
click at [390, 26] on input "B" at bounding box center [390, 25] width 47 height 5
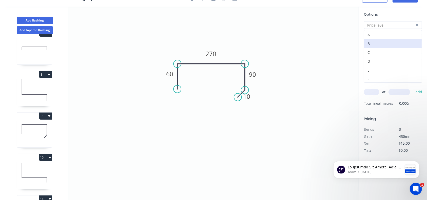
click at [371, 75] on div "F" at bounding box center [392, 79] width 57 height 9
click at [372, 91] on input "text" at bounding box center [371, 92] width 15 height 7
click at [413, 88] on button "add" at bounding box center [419, 92] width 12 height 9
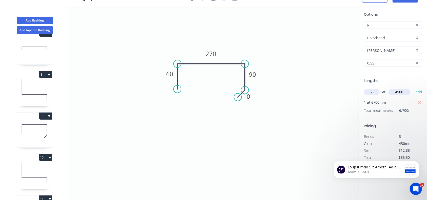
click at [413, 88] on button "add" at bounding box center [419, 92] width 12 height 9
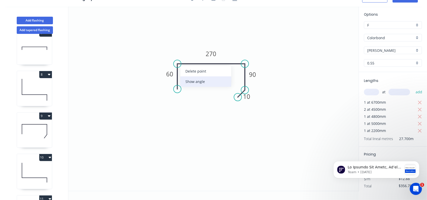
click at [198, 80] on div "Show angle" at bounding box center [205, 81] width 51 height 10
click at [192, 74] on rect at bounding box center [186, 72] width 16 height 10
click at [188, 72] on tspan "º" at bounding box center [187, 72] width 2 height 8
click at [287, 114] on icon "0 60 270 90 10 80 º" at bounding box center [213, 99] width 290 height 185
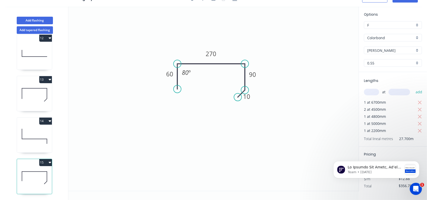
click at [52, 157] on div "1 2 3 4 5 6 7 8 9 10 11 12 13 14 15" at bounding box center [35, 117] width 67 height 167
click at [51, 159] on button "15" at bounding box center [45, 162] width 13 height 7
click at [37, 172] on div "Duplicate" at bounding box center [27, 175] width 39 height 7
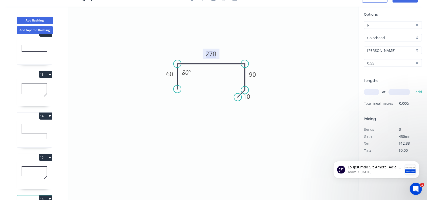
click at [213, 56] on tspan "270" at bounding box center [211, 54] width 11 height 8
click at [375, 93] on input "text" at bounding box center [371, 92] width 15 height 7
click at [413, 88] on button "add" at bounding box center [419, 92] width 12 height 9
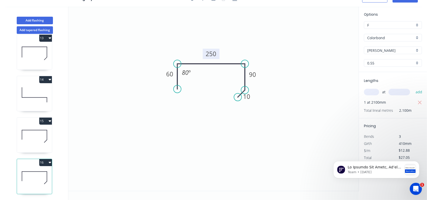
click at [50, 160] on button "16" at bounding box center [45, 162] width 13 height 7
click at [28, 172] on div "Duplicate" at bounding box center [27, 175] width 39 height 7
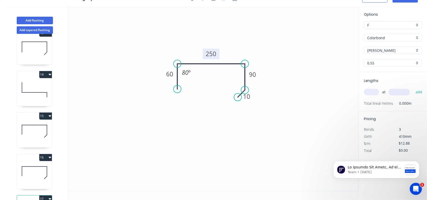
click at [216, 53] on rect at bounding box center [211, 54] width 17 height 10
click at [212, 54] on tspan "250" at bounding box center [211, 54] width 11 height 8
click at [369, 91] on input "text" at bounding box center [371, 92] width 15 height 7
click at [413, 88] on button "add" at bounding box center [419, 92] width 12 height 9
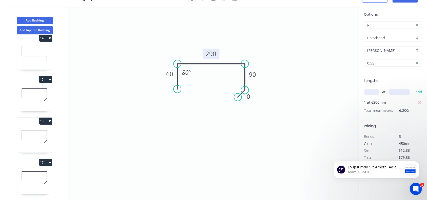
click at [51, 159] on button "17" at bounding box center [45, 162] width 13 height 7
click at [43, 172] on div "Duplicate" at bounding box center [27, 175] width 39 height 7
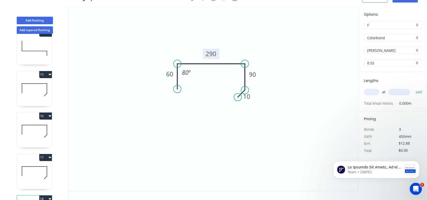
click at [214, 53] on tspan "290" at bounding box center [211, 54] width 11 height 8
click at [287, 102] on icon "0 60 280 90 10 80 º" at bounding box center [213, 99] width 290 height 185
click at [369, 91] on input "text" at bounding box center [371, 92] width 15 height 7
click at [413, 88] on button "add" at bounding box center [419, 92] width 12 height 9
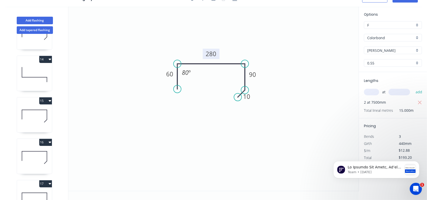
scroll to position [525, 0]
click at [51, 61] on button "14" at bounding box center [45, 60] width 13 height 7
click at [31, 58] on div "14 Duplicate Delete" at bounding box center [34, 60] width 35 height 7
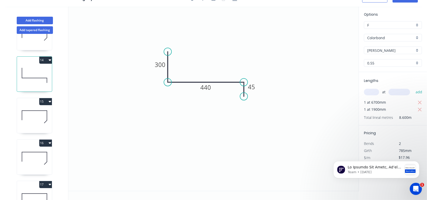
click at [51, 60] on icon "button" at bounding box center [50, 60] width 3 height 4
click at [39, 72] on div "Duplicate" at bounding box center [27, 72] width 39 height 7
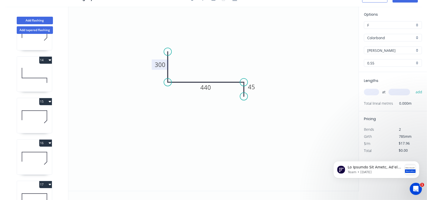
click at [160, 66] on tspan "300" at bounding box center [160, 65] width 11 height 8
click at [211, 87] on rect at bounding box center [205, 87] width 17 height 10
click at [208, 87] on tspan "440" at bounding box center [206, 87] width 11 height 8
click at [369, 92] on input "text" at bounding box center [371, 92] width 15 height 7
click at [413, 88] on button "add" at bounding box center [419, 92] width 12 height 9
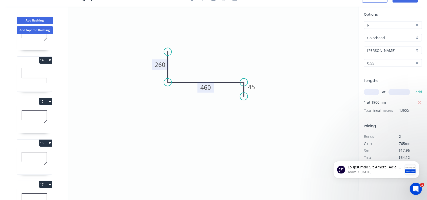
scroll to position [635, 0]
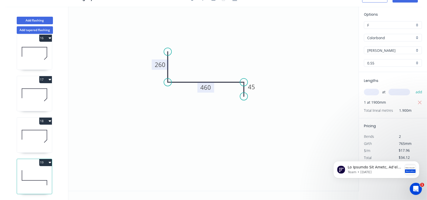
click at [51, 152] on div "1 2 3 4 5 6 7 8 9 10 11 12 13 14 15 16 17 18 19" at bounding box center [35, 117] width 67 height 167
click at [51, 161] on icon "button" at bounding box center [50, 163] width 3 height 4
click at [27, 172] on div "Duplicate" at bounding box center [27, 175] width 39 height 7
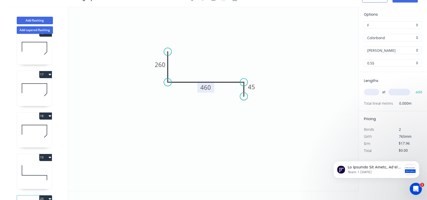
click at [209, 88] on tspan "460" at bounding box center [206, 87] width 11 height 8
click at [253, 133] on icon "0 260 370 45" at bounding box center [213, 99] width 290 height 185
click at [372, 91] on input "text" at bounding box center [371, 92] width 15 height 7
click at [413, 88] on button "add" at bounding box center [419, 92] width 12 height 9
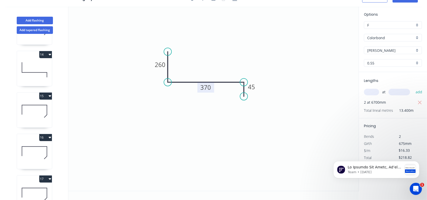
scroll to position [530, 0]
click at [39, 18] on button "Add flashing" at bounding box center [35, 21] width 36 height 8
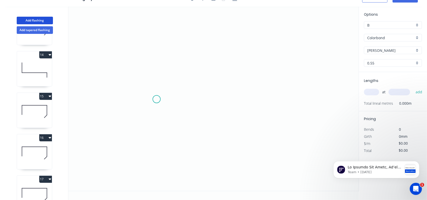
click at [156, 99] on icon "0" at bounding box center [213, 99] width 290 height 185
click at [157, 87] on icon "0" at bounding box center [213, 99] width 290 height 185
click at [268, 85] on icon "0 ?" at bounding box center [213, 99] width 290 height 185
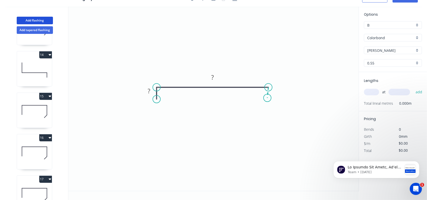
click at [267, 98] on icon "0 ? ?" at bounding box center [213, 99] width 290 height 185
click at [268, 99] on circle at bounding box center [269, 99] width 8 height 8
click at [148, 92] on tspan "?" at bounding box center [149, 91] width 3 height 8
click at [373, 92] on input "text" at bounding box center [371, 92] width 15 height 7
click at [413, 88] on button "add" at bounding box center [419, 92] width 12 height 9
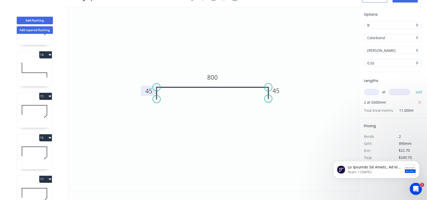
click at [368, 23] on input "B" at bounding box center [390, 25] width 47 height 5
click at [374, 78] on div "F" at bounding box center [392, 79] width 57 height 9
click at [37, 107] on icon at bounding box center [34, 111] width 35 height 32
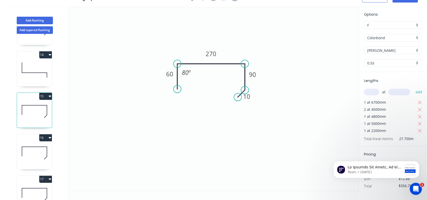
scroll to position [718, 0]
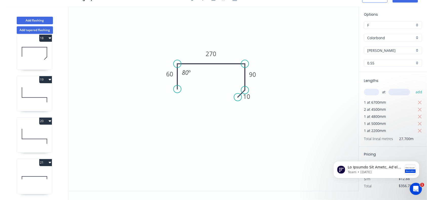
click at [32, 134] on icon at bounding box center [34, 136] width 35 height 32
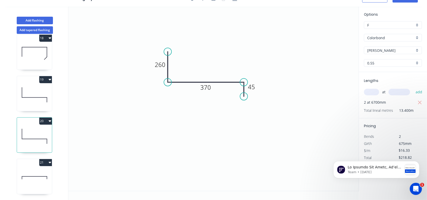
click at [27, 173] on icon at bounding box center [34, 178] width 35 height 32
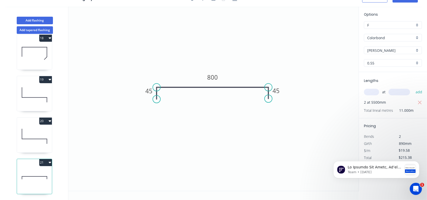
scroll to position [705, 0]
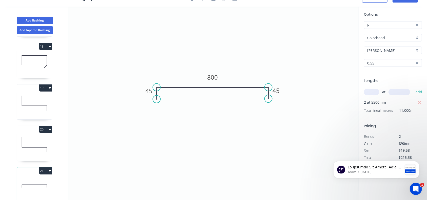
click at [34, 136] on icon at bounding box center [34, 145] width 35 height 32
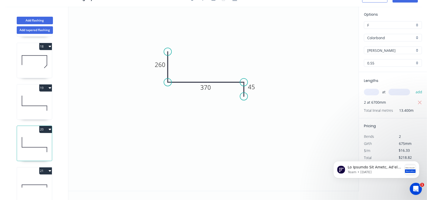
click at [30, 102] on icon at bounding box center [34, 103] width 35 height 32
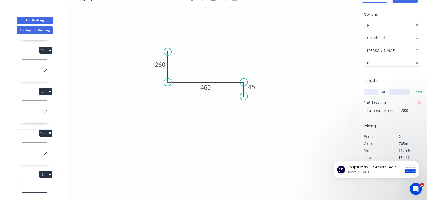
click at [31, 72] on icon at bounding box center [34, 65] width 35 height 32
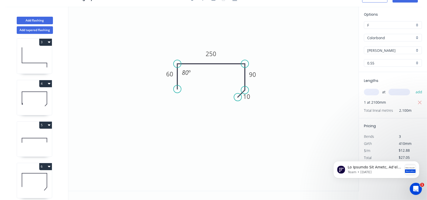
scroll to position [86, 0]
click at [36, 92] on icon at bounding box center [34, 92] width 25 height 0
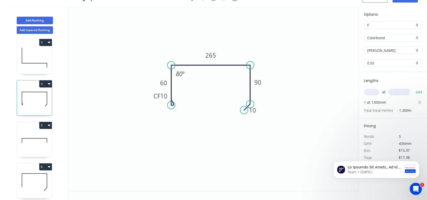
scroll to position [0, 0]
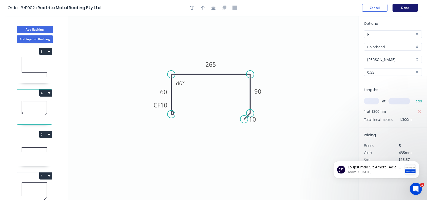
click at [399, 9] on button "Done" at bounding box center [404, 8] width 25 height 8
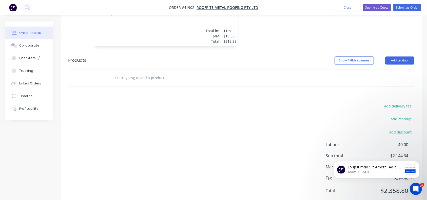
scroll to position [1054, 0]
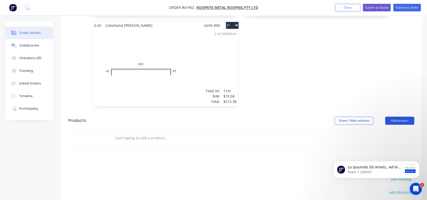
click at [401, 117] on button "Add product" at bounding box center [399, 121] width 29 height 8
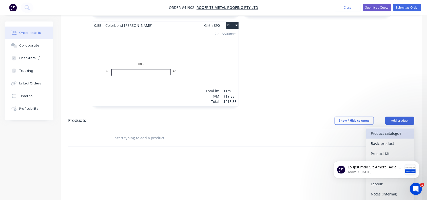
click at [389, 130] on div "Product catalogue" at bounding box center [390, 133] width 39 height 7
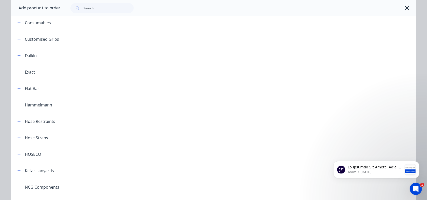
scroll to position [0, 0]
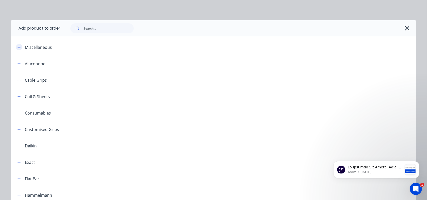
click at [16, 49] on button "button" at bounding box center [19, 47] width 6 height 6
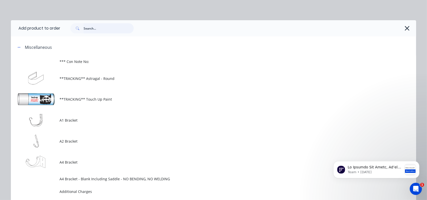
click at [90, 25] on input "text" at bounding box center [109, 28] width 50 height 10
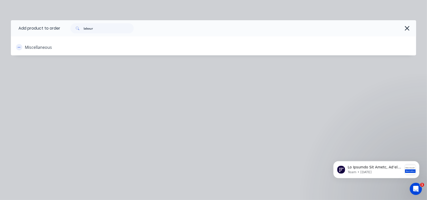
click at [21, 49] on button "button" at bounding box center [19, 47] width 6 height 6
click at [405, 28] on icon "button" at bounding box center [406, 28] width 5 height 7
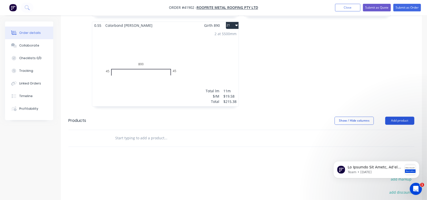
click at [403, 117] on button "Add product" at bounding box center [399, 121] width 29 height 8
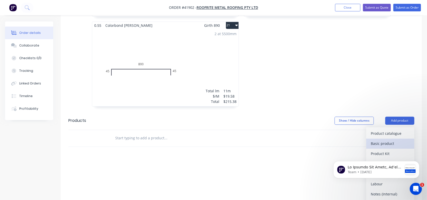
click at [387, 140] on div "Basic product" at bounding box center [390, 143] width 39 height 7
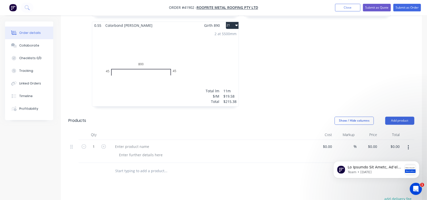
click at [407, 132] on div "Team • [DATE]" at bounding box center [375, 146] width 93 height 63
click at [405, 132] on div "Team • [DATE]" at bounding box center [375, 146] width 93 height 63
click at [404, 131] on div "Team • [DATE]" at bounding box center [375, 146] width 93 height 63
click at [408, 145] on icon "button" at bounding box center [408, 148] width 1 height 6
click at [418, 163] on icon "Dismiss notification" at bounding box center [417, 162] width 3 height 3
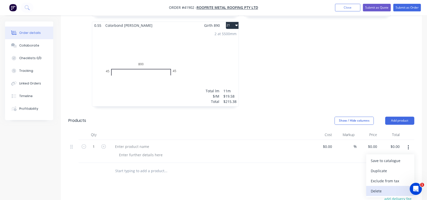
click at [382, 188] on div "Delete" at bounding box center [390, 191] width 39 height 7
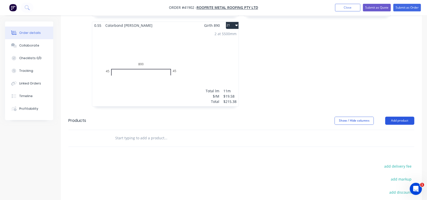
click at [407, 117] on button "Add product" at bounding box center [399, 121] width 29 height 8
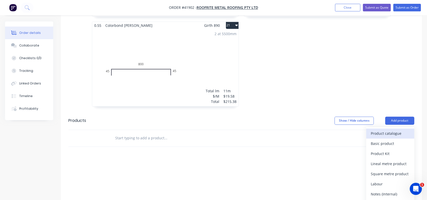
click at [381, 130] on div "Product catalogue" at bounding box center [390, 133] width 39 height 7
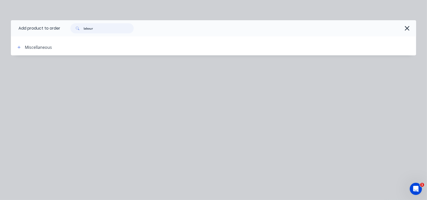
click at [131, 28] on input "labour" at bounding box center [109, 28] width 50 height 10
click at [131, 28] on input "labo" at bounding box center [109, 28] width 50 height 10
click at [250, 128] on div "Add product to order Miscellaneous" at bounding box center [213, 100] width 427 height 200
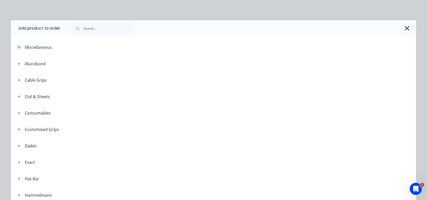
click at [17, 47] on icon "button" at bounding box center [18, 48] width 3 height 4
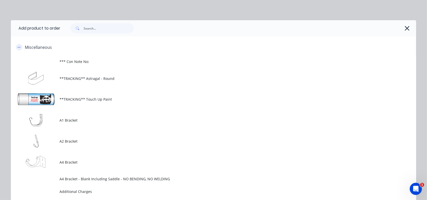
click at [17, 46] on icon "button" at bounding box center [18, 48] width 3 height 4
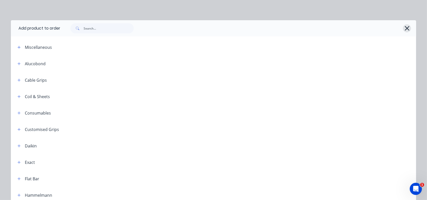
click at [405, 29] on icon "button" at bounding box center [406, 28] width 5 height 7
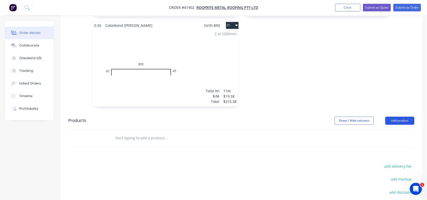
click at [405, 117] on button "Add product" at bounding box center [399, 121] width 29 height 8
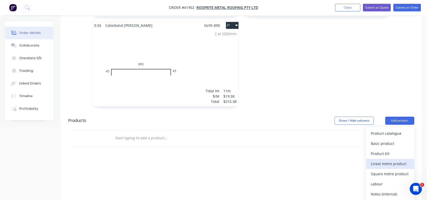
click at [387, 160] on div "Lineal metre product" at bounding box center [390, 163] width 39 height 7
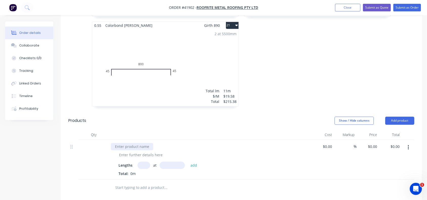
click at [133, 143] on div at bounding box center [132, 146] width 42 height 7
click at [140, 162] on input "text" at bounding box center [143, 165] width 13 height 7
click at [188, 162] on button "add" at bounding box center [194, 165] width 12 height 7
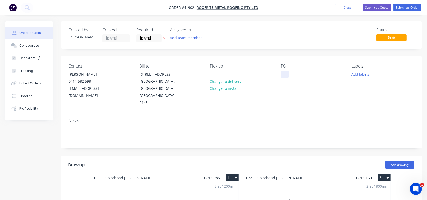
click at [284, 76] on div at bounding box center [285, 74] width 8 height 7
click at [361, 74] on button "Add labels" at bounding box center [360, 74] width 23 height 7
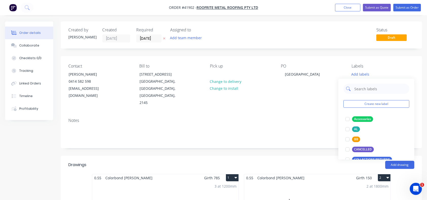
click at [366, 90] on input "text" at bounding box center [380, 89] width 53 height 10
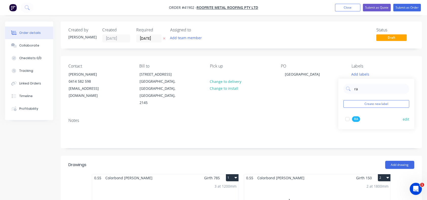
click at [348, 118] on div at bounding box center [347, 119] width 10 height 10
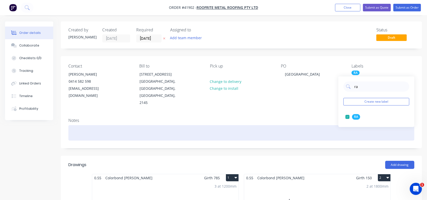
click at [274, 125] on div at bounding box center [241, 132] width 346 height 15
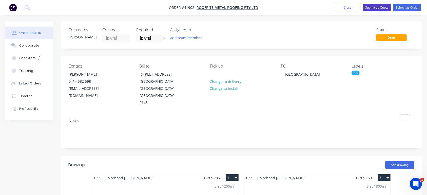
click at [377, 9] on button "Submit as Quote" at bounding box center [377, 8] width 28 height 8
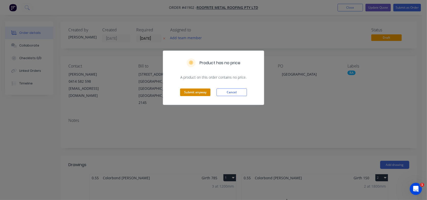
click at [199, 93] on button "Submit anyway" at bounding box center [195, 93] width 30 height 8
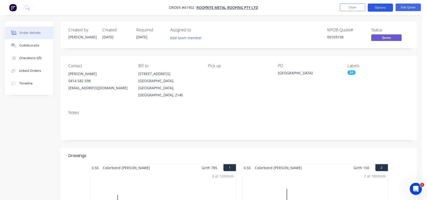
click at [383, 6] on button "Options" at bounding box center [380, 8] width 25 height 8
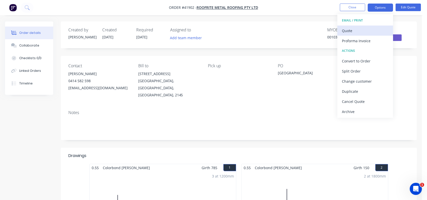
click at [355, 29] on div "Quote" at bounding box center [365, 30] width 47 height 7
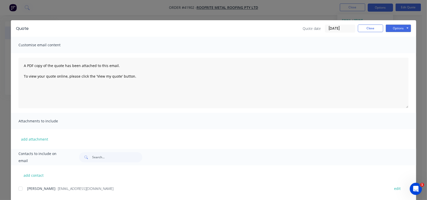
scroll to position [11, 0]
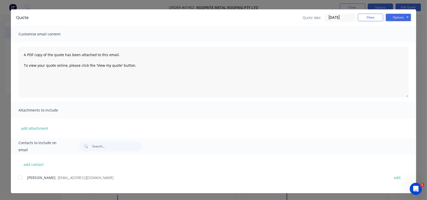
click at [17, 177] on div at bounding box center [20, 178] width 10 height 10
click at [401, 18] on button "Options" at bounding box center [398, 18] width 25 height 8
click at [393, 45] on button "Email" at bounding box center [402, 43] width 32 height 8
click at [6, 32] on div "Quote Quote date [DATE] Close Options Preview Print Email Customise email conte…" at bounding box center [213, 100] width 427 height 200
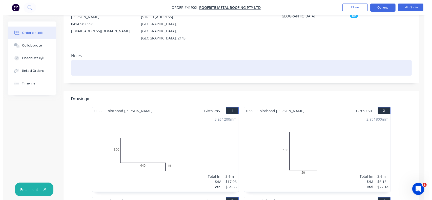
scroll to position [0, 0]
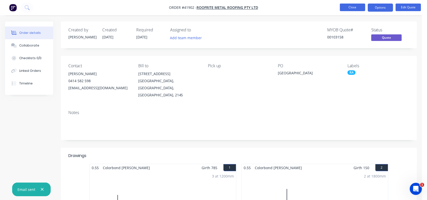
click at [345, 7] on button "Close" at bounding box center [352, 8] width 25 height 8
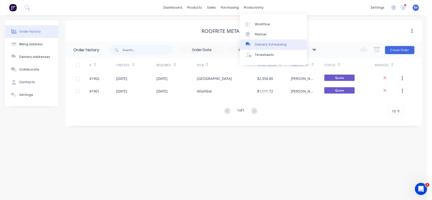
click at [253, 43] on div at bounding box center [250, 44] width 8 height 5
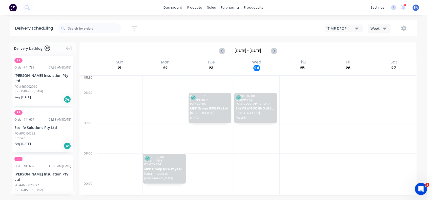
click at [356, 29] on icon "button" at bounding box center [357, 29] width 4 height 2
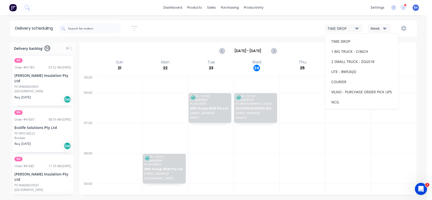
click at [262, 24] on div "TIME DROP TIME DROP 1 BIG TRUCK - CI36CH 2 SMALL TRUCK - ZGG518 UTE - BW53QO CO…" at bounding box center [322, 28] width 180 height 9
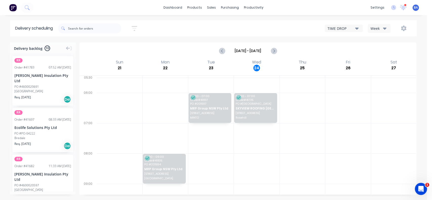
click at [385, 29] on icon "button" at bounding box center [385, 29] width 4 height 2
click at [387, 44] on div "Week" at bounding box center [393, 42] width 50 height 10
click at [364, 33] on div "TIME DROP Week" at bounding box center [322, 28] width 180 height 9
click at [358, 26] on icon "button" at bounding box center [357, 29] width 4 height 6
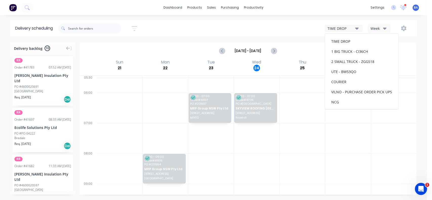
click at [207, 25] on div "Sort by Most recent Created date Required date Order number Customer name Most …" at bounding box center [237, 28] width 359 height 14
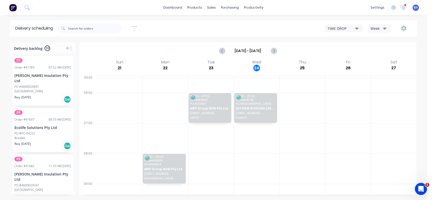
click at [380, 23] on div "Sort by Most recent Created date Required date Order number Customer name Most …" at bounding box center [237, 28] width 359 height 14
click at [379, 27] on div "Week" at bounding box center [378, 28] width 15 height 5
click at [384, 28] on icon "button" at bounding box center [385, 29] width 4 height 2
click at [384, 27] on icon "button" at bounding box center [385, 29] width 4 height 6
click at [378, 53] on div "Vehicle" at bounding box center [393, 52] width 50 height 10
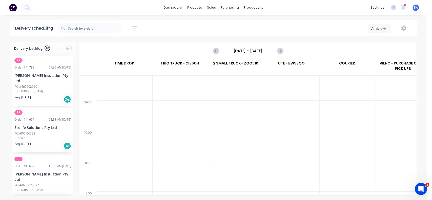
scroll to position [84, 0]
click at [282, 49] on icon "Next page" at bounding box center [280, 51] width 6 height 6
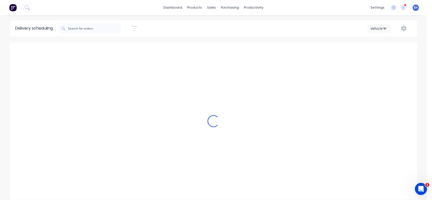
scroll to position [0, 0]
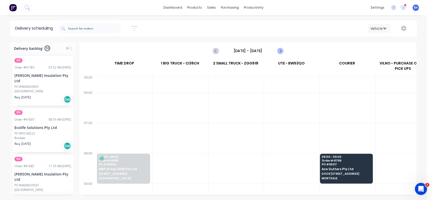
click at [281, 51] on icon "Next page" at bounding box center [280, 51] width 2 height 4
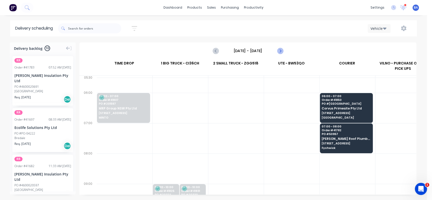
click at [280, 52] on icon "Next page" at bounding box center [280, 51] width 6 height 6
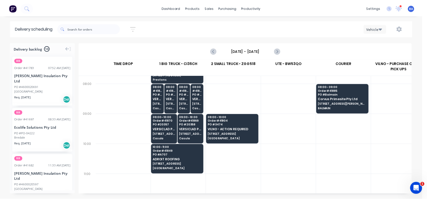
scroll to position [70, 0]
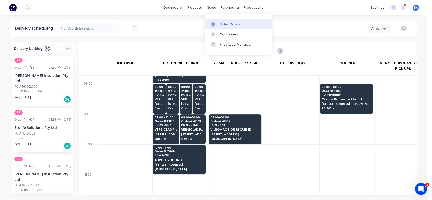
click at [232, 23] on div "Sales Orders" at bounding box center [230, 24] width 21 height 5
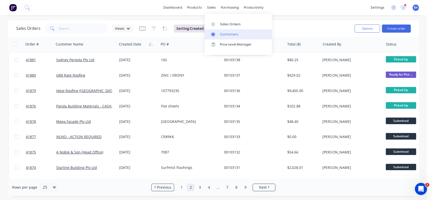
click at [227, 33] on div "Customers" at bounding box center [229, 34] width 18 height 5
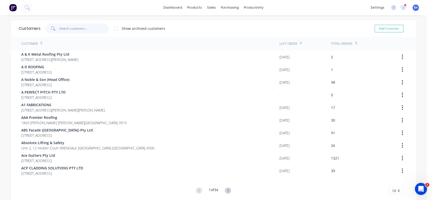
click at [91, 29] on input "text" at bounding box center [84, 29] width 49 height 10
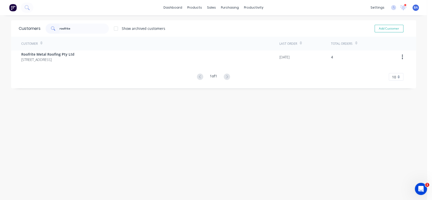
click at [47, 49] on div "Customer" at bounding box center [150, 44] width 258 height 14
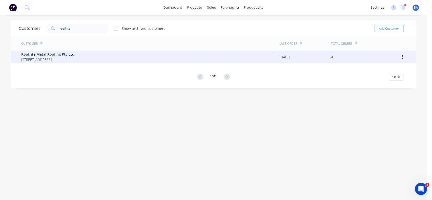
click at [43, 53] on span "Roofrite Metal Roofing Pty Ltd" at bounding box center [47, 54] width 53 height 5
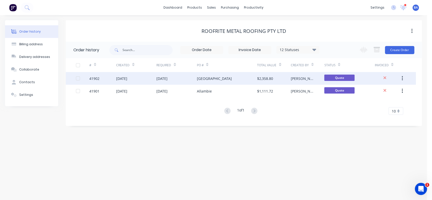
click at [207, 79] on div "[GEOGRAPHIC_DATA]" at bounding box center [214, 78] width 35 height 5
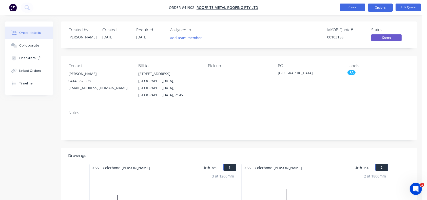
click at [350, 9] on button "Close" at bounding box center [352, 8] width 25 height 8
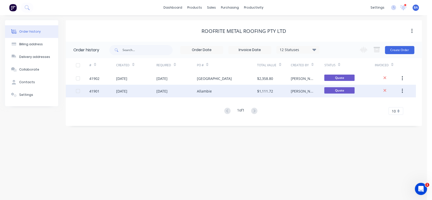
click at [207, 91] on div "Allambie" at bounding box center [204, 91] width 15 height 5
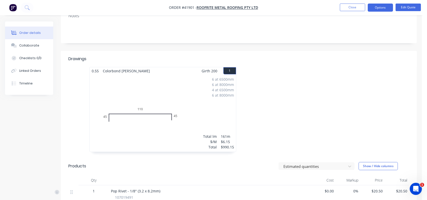
scroll to position [96, 0]
click at [400, 5] on button "Edit Quote" at bounding box center [407, 8] width 25 height 8
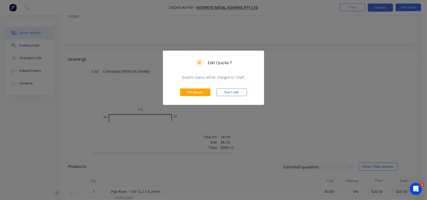
click at [193, 96] on div "Edit Quote Don't edit" at bounding box center [213, 92] width 101 height 25
click at [199, 95] on button "Edit Quote" at bounding box center [195, 93] width 30 height 8
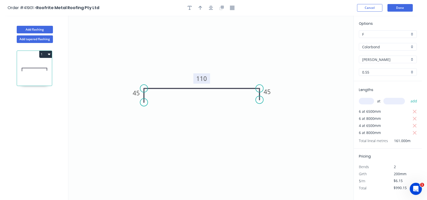
click at [202, 80] on tspan "110" at bounding box center [201, 78] width 11 height 8
click at [300, 55] on icon "0 45 1100 45" at bounding box center [210, 108] width 285 height 185
click at [399, 6] on button "Done" at bounding box center [399, 8] width 25 height 8
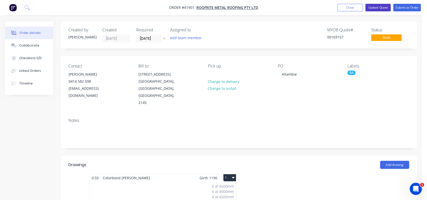
click at [382, 7] on button "Update Quote" at bounding box center [377, 8] width 25 height 8
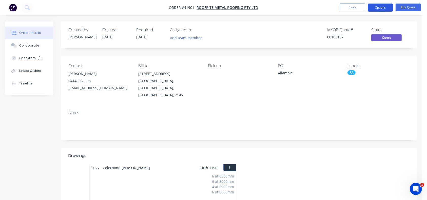
click at [379, 9] on button "Options" at bounding box center [380, 8] width 25 height 8
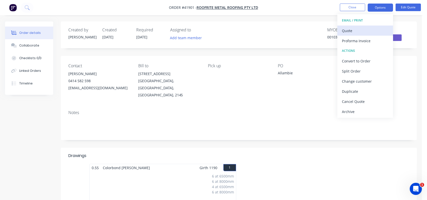
click at [355, 32] on div "Quote" at bounding box center [365, 30] width 47 height 7
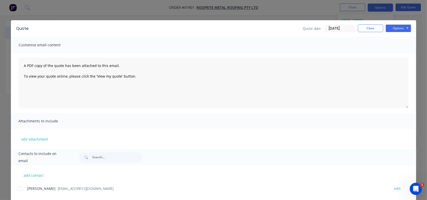
scroll to position [11, 0]
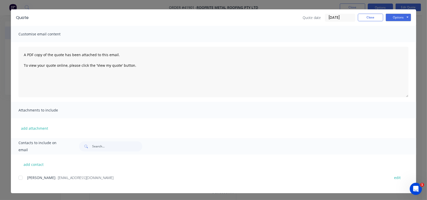
click at [18, 181] on div at bounding box center [20, 178] width 10 height 10
click at [398, 19] on button "Options" at bounding box center [398, 18] width 25 height 8
click at [396, 42] on button "Email" at bounding box center [402, 43] width 32 height 8
click at [416, 67] on div "Quote Quote date [DATE] Close Options Preview Print Email Customise email conte…" at bounding box center [213, 100] width 427 height 200
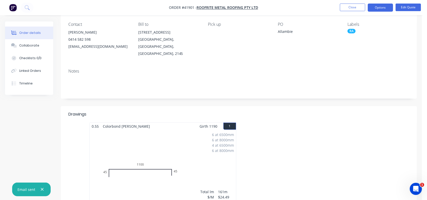
scroll to position [0, 0]
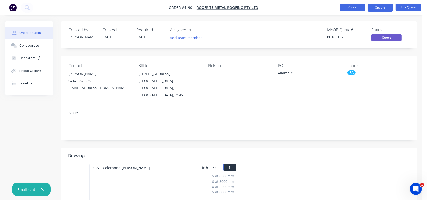
click at [355, 10] on button "Close" at bounding box center [352, 8] width 25 height 8
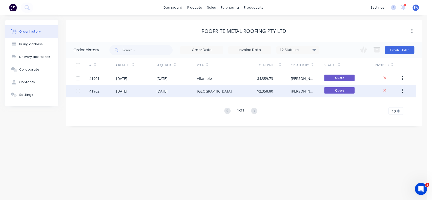
click at [219, 89] on div "[GEOGRAPHIC_DATA]" at bounding box center [227, 91] width 61 height 13
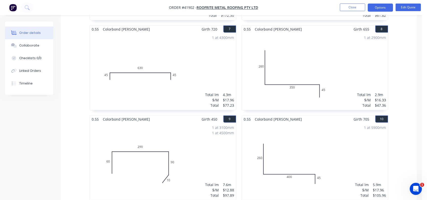
scroll to position [407, 0]
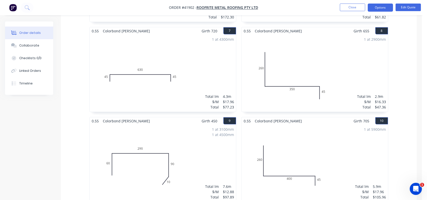
click at [375, 70] on div "1 at 2900mm Total lm $/M Total 2.9m $16.33 $47.36" at bounding box center [315, 73] width 146 height 77
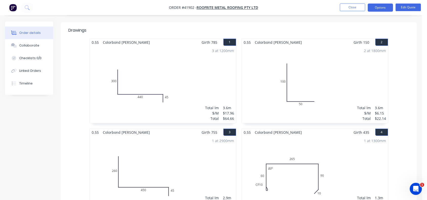
scroll to position [0, 0]
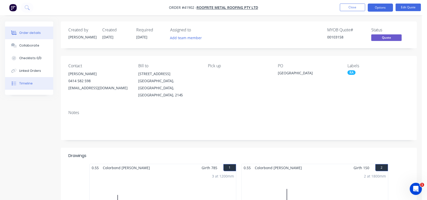
click at [24, 81] on button "Timeline" at bounding box center [29, 83] width 48 height 13
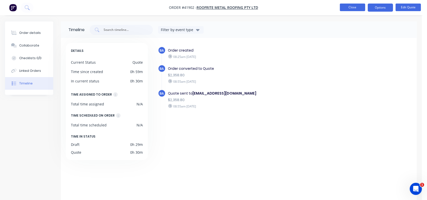
click at [353, 5] on button "Close" at bounding box center [352, 8] width 25 height 8
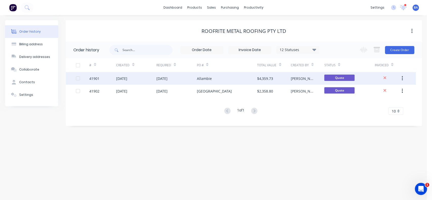
click at [178, 83] on div "[DATE]" at bounding box center [176, 78] width 40 height 13
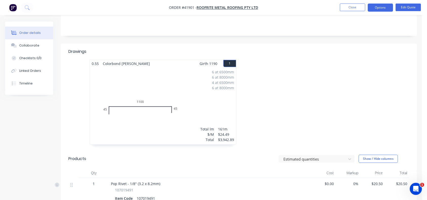
scroll to position [107, 0]
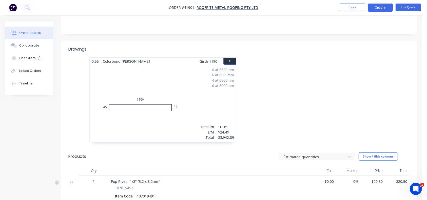
click at [169, 97] on div "6 at 6500mm 6 at 8000mm 4 at 6500mm 6 at 8000mm Total lm $/M Total 161m $24.49 …" at bounding box center [163, 103] width 146 height 77
click at [381, 5] on button "Options" at bounding box center [380, 8] width 25 height 8
click at [314, 59] on div at bounding box center [315, 102] width 152 height 90
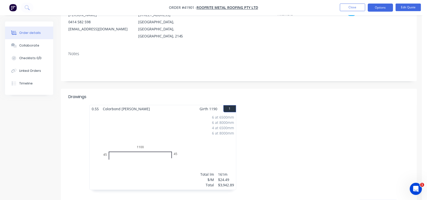
scroll to position [0, 0]
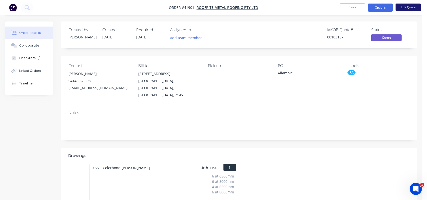
click at [401, 7] on button "Edit Quote" at bounding box center [407, 8] width 25 height 8
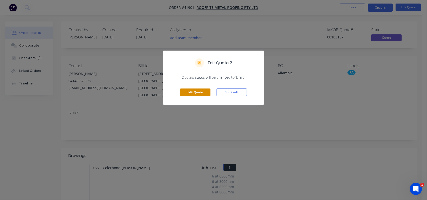
click at [205, 90] on button "Edit Quote" at bounding box center [195, 93] width 30 height 8
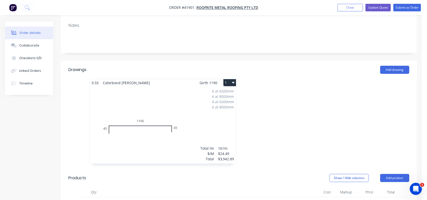
click at [149, 109] on div "6 at 6500mm 6 at 8000mm 4 at 6500mm 6 at 8000mm Total lm $/M Total 161m $24.49 …" at bounding box center [163, 125] width 146 height 77
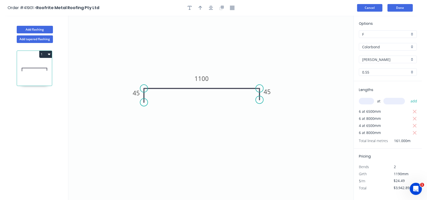
click at [370, 7] on button "Cancel" at bounding box center [369, 8] width 25 height 8
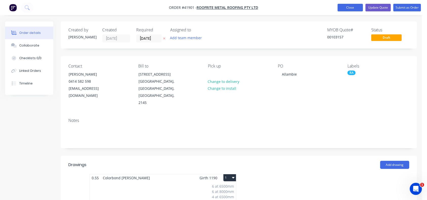
click at [351, 6] on button "Close" at bounding box center [350, 8] width 25 height 8
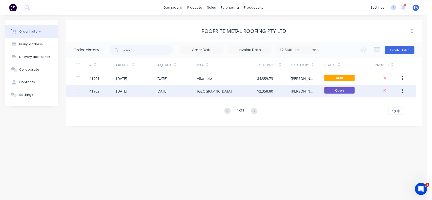
click at [168, 93] on div "[DATE]" at bounding box center [161, 91] width 11 height 5
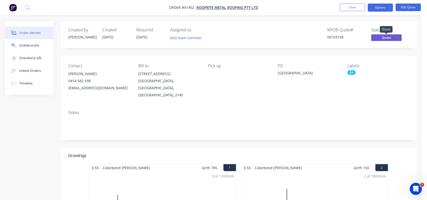
click at [385, 36] on span "Quote" at bounding box center [386, 37] width 30 height 6
click at [413, 38] on div "Created by [PERSON_NAME] Created [DATE] Required [DATE] Assigned to Add team me…" at bounding box center [239, 35] width 356 height 27
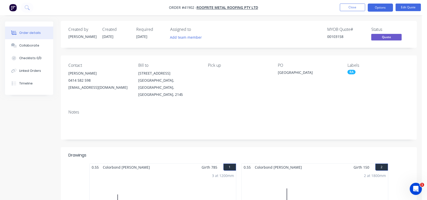
scroll to position [77, 0]
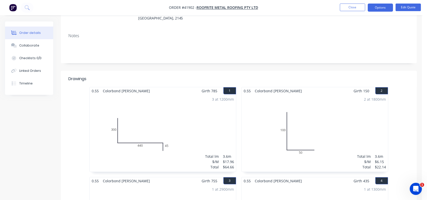
click at [266, 87] on span "Colorbond Shale Grey" at bounding box center [278, 90] width 51 height 7
drag, startPoint x: 255, startPoint y: 82, endPoint x: 296, endPoint y: 82, distance: 40.8
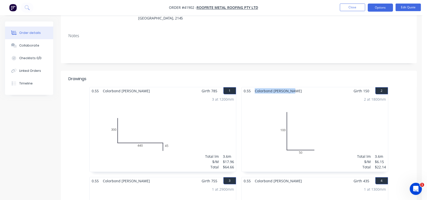
click at [296, 87] on div "0.55 Colorbond Shale Grey Girth 150 2" at bounding box center [315, 90] width 146 height 7
click at [292, 71] on header "Drawings" at bounding box center [239, 79] width 356 height 16
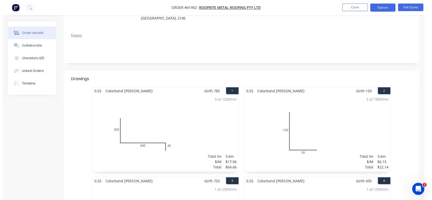
scroll to position [0, 0]
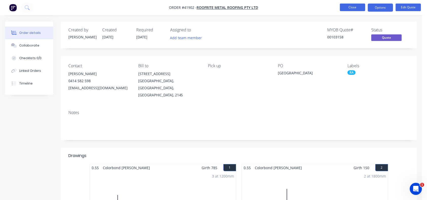
click at [354, 6] on button "Close" at bounding box center [352, 8] width 25 height 8
